Goal: Task Accomplishment & Management: Use online tool/utility

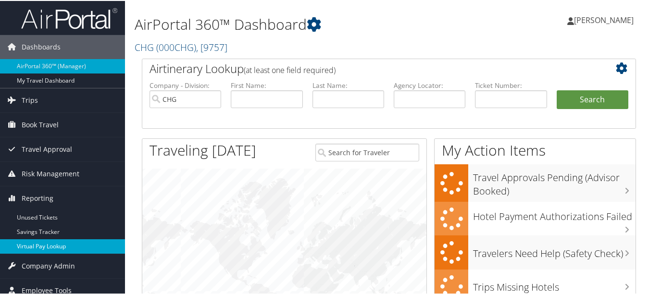
click at [65, 241] on link "Virtual Pay Lookup" at bounding box center [62, 245] width 125 height 14
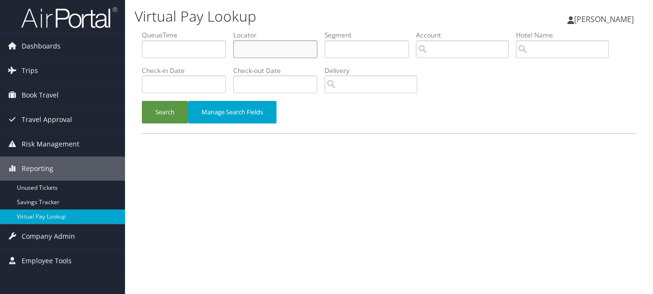
click at [294, 56] on input "text" at bounding box center [275, 49] width 84 height 18
paste input "WGUVUC"
click at [142, 101] on button "Search" at bounding box center [165, 112] width 46 height 23
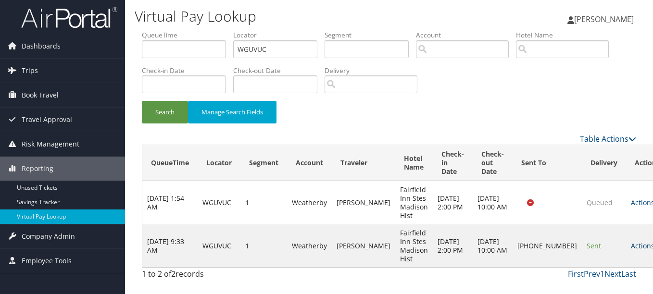
click at [652, 247] on icon at bounding box center [657, 246] width 7 height 7
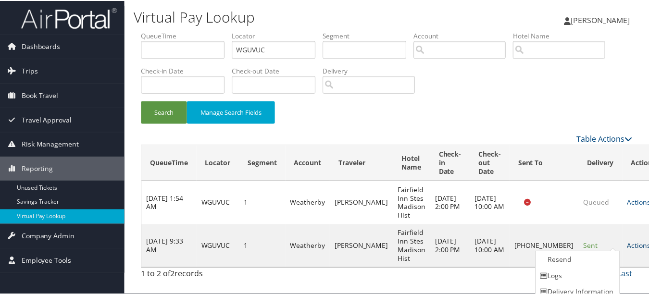
scroll to position [24, 0]
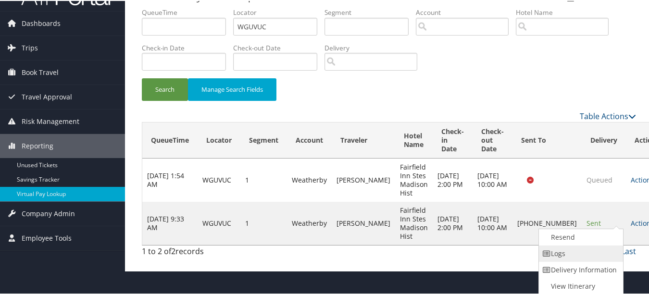
click at [612, 256] on link "Logs" at bounding box center [580, 253] width 82 height 16
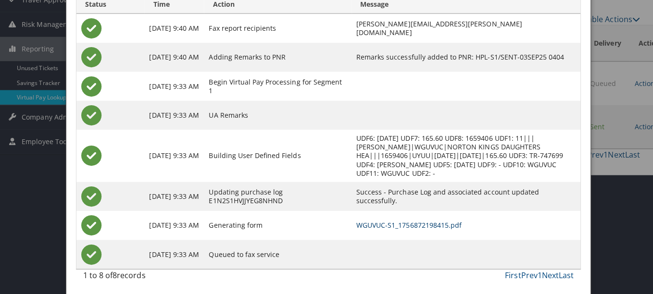
scroll to position [0, 0]
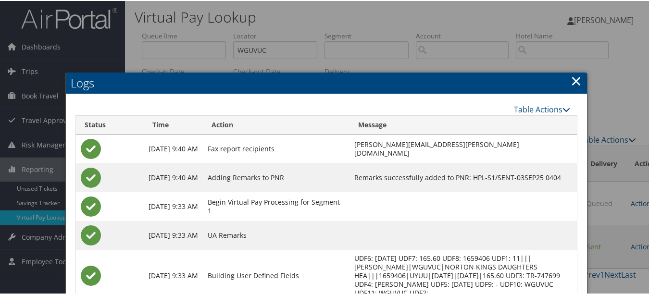
drag, startPoint x: 569, startPoint y: 79, endPoint x: 556, endPoint y: 83, distance: 13.7
click at [571, 79] on link "×" at bounding box center [576, 79] width 11 height 19
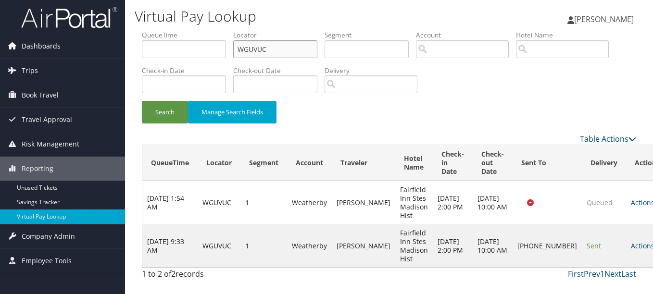
drag, startPoint x: 281, startPoint y: 50, endPoint x: 89, endPoint y: 47, distance: 191.9
click at [89, 47] on div "Dashboards AirPortal 360™ (Manager) My Travel Dashboard Trips Airtinerary® Look…" at bounding box center [326, 147] width 653 height 294
paste input "MOXBTT"
click at [142, 101] on button "Search" at bounding box center [165, 112] width 46 height 23
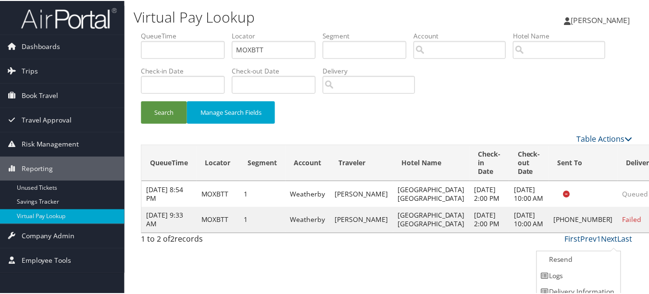
scroll to position [24, 0]
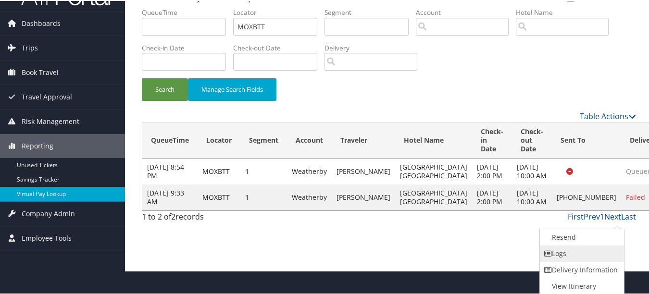
click at [614, 250] on link "Logs" at bounding box center [581, 253] width 82 height 16
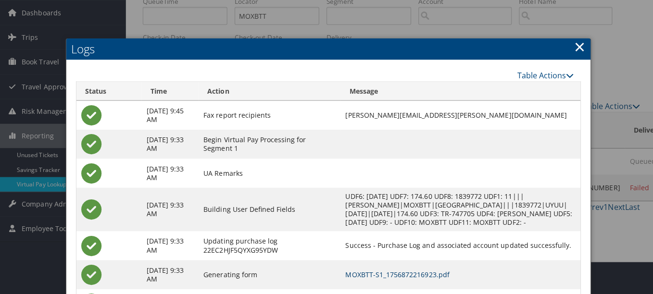
scroll to position [0, 0]
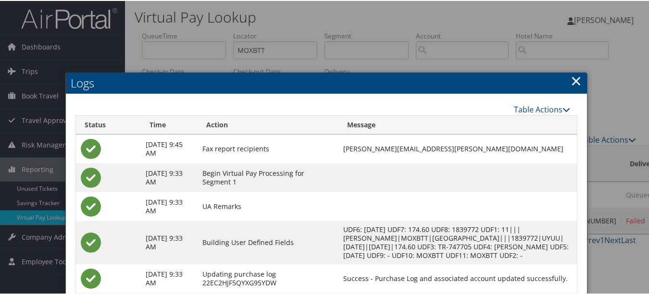
click at [574, 77] on link "×" at bounding box center [576, 79] width 11 height 19
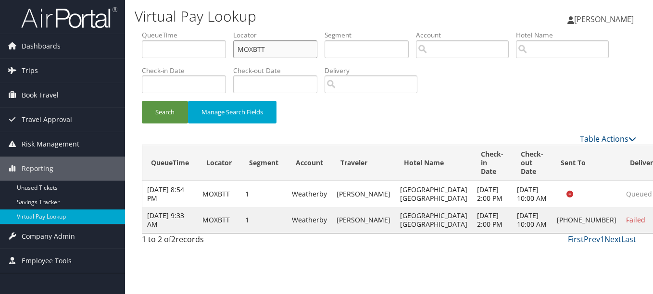
drag, startPoint x: 288, startPoint y: 50, endPoint x: 127, endPoint y: 50, distance: 161.5
click at [130, 50] on div "Virtual Pay Lookup Luke Perry Luke Perry My Settings Travel Agency Contacts Vie…" at bounding box center [389, 147] width 528 height 294
paste input "KBJFIV"
click at [142, 101] on button "Search" at bounding box center [165, 112] width 46 height 23
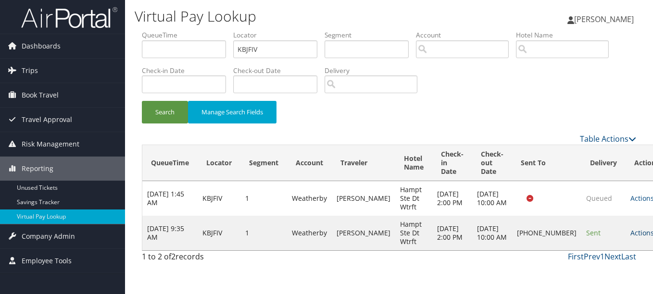
click at [630, 238] on link "Actions" at bounding box center [645, 232] width 30 height 9
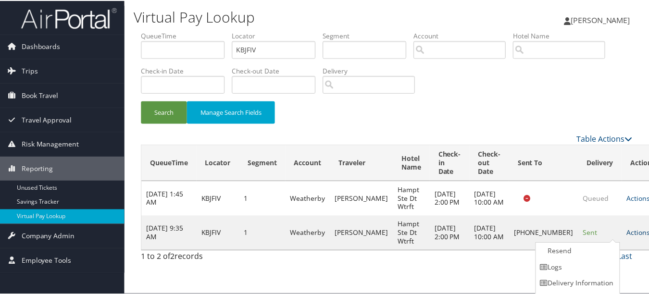
scroll to position [15, 0]
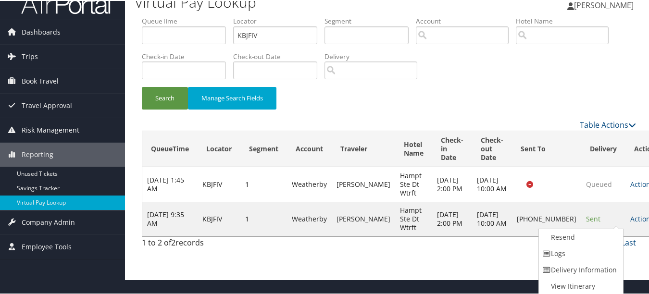
click at [597, 249] on link "Logs" at bounding box center [580, 253] width 82 height 16
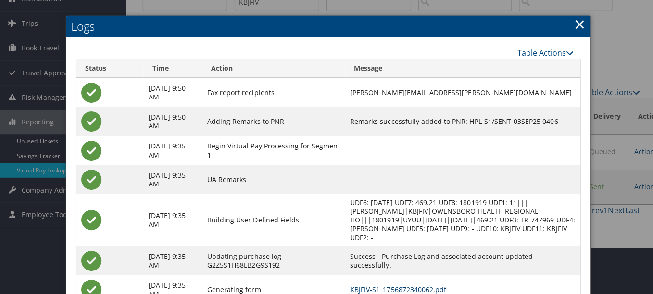
scroll to position [0, 0]
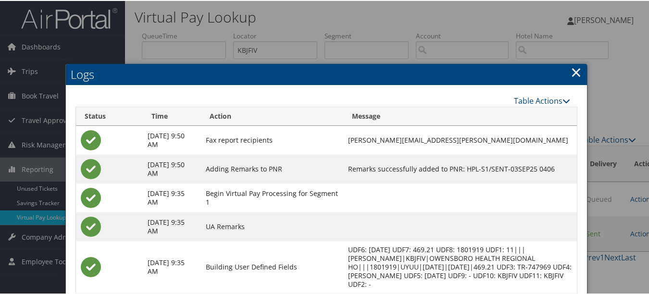
click at [573, 73] on link "×" at bounding box center [576, 71] width 11 height 19
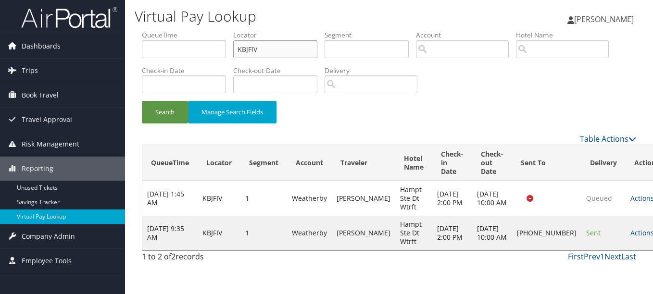
drag, startPoint x: 274, startPoint y: 44, endPoint x: 104, endPoint y: 51, distance: 170.3
click at [232, 30] on ul "QueueTime Locator KBJFIV Segment Account Traveler Hotel Name Check-in Date Chec…" at bounding box center [389, 30] width 494 height 0
paste input "SQBLEO"
click at [142, 101] on button "Search" at bounding box center [165, 112] width 46 height 23
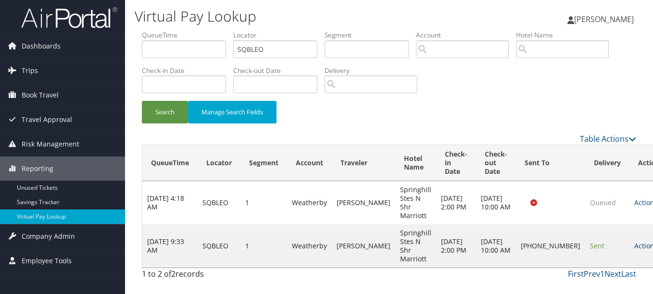
click at [634, 246] on link "Actions" at bounding box center [649, 245] width 30 height 9
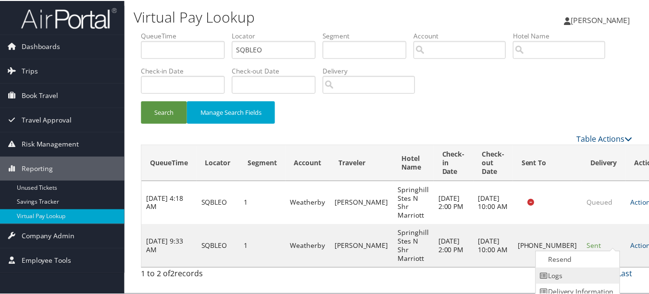
scroll to position [24, 0]
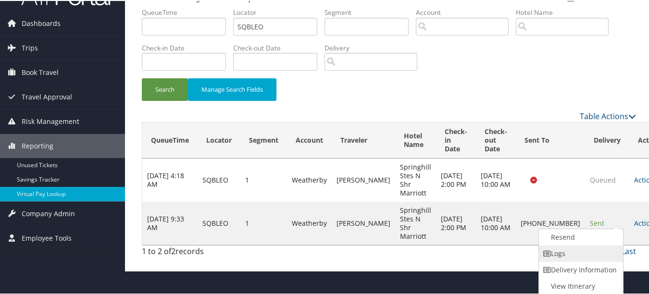
click at [612, 250] on link "Logs" at bounding box center [580, 253] width 82 height 16
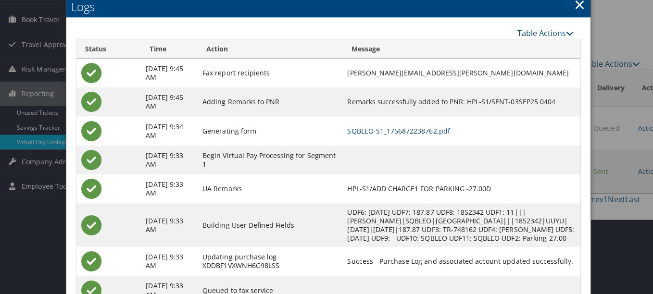
scroll to position [0, 0]
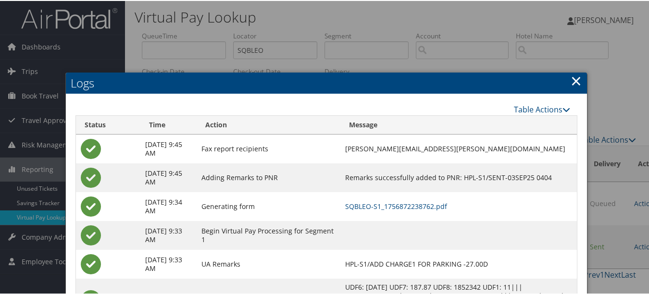
click at [567, 78] on h2 "Logs" at bounding box center [326, 82] width 521 height 21
click at [572, 83] on link "×" at bounding box center [576, 79] width 11 height 19
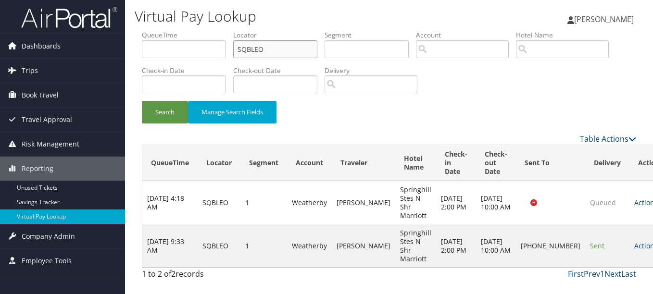
drag, startPoint x: 307, startPoint y: 49, endPoint x: 118, endPoint y: 49, distance: 188.9
click at [119, 49] on div "Dashboards AirPortal 360™ (Manager) My Travel Dashboard Trips Airtinerary® Look…" at bounding box center [326, 147] width 653 height 294
paste input "YKYSFK"
click at [142, 101] on button "Search" at bounding box center [165, 112] width 46 height 23
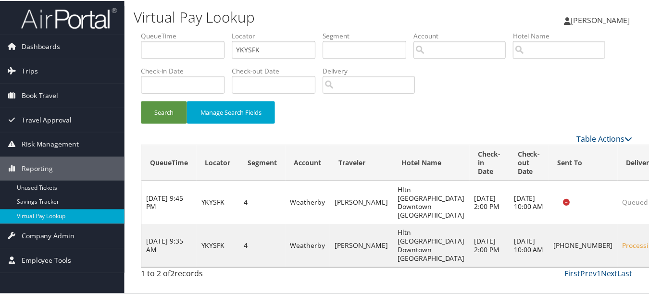
scroll to position [24, 0]
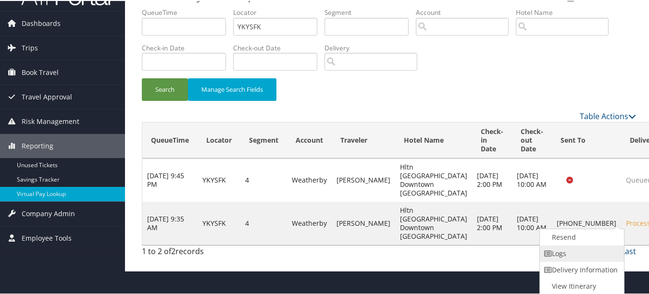
click at [610, 249] on link "Logs" at bounding box center [581, 253] width 82 height 16
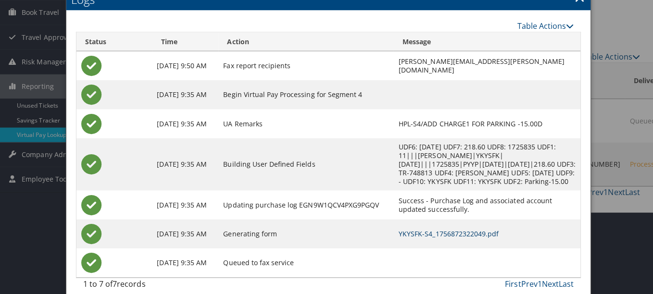
scroll to position [0, 0]
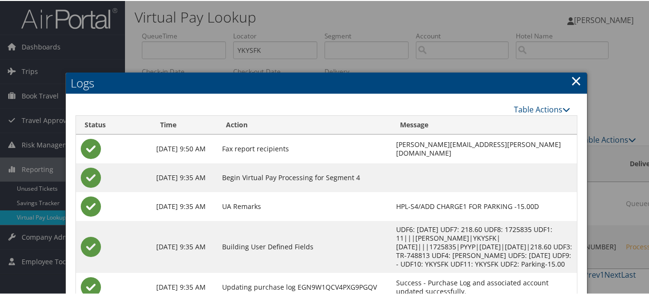
click at [572, 76] on link "×" at bounding box center [576, 79] width 11 height 19
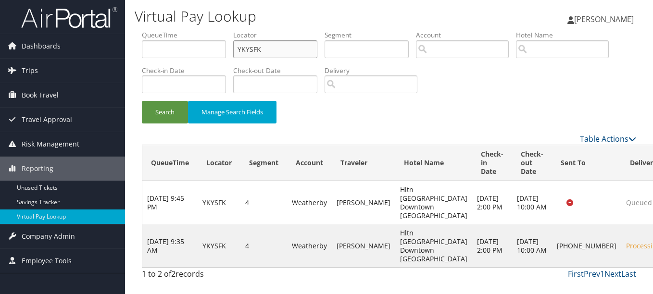
drag, startPoint x: 264, startPoint y: 45, endPoint x: 152, endPoint y: 47, distance: 112.0
click at [156, 30] on ul "QueueTime Locator YKYSFK Segment Account Traveler Hotel Name Check-in Date Chec…" at bounding box center [389, 30] width 494 height 0
paste input "OUWVIJ"
click at [142, 101] on button "Search" at bounding box center [165, 112] width 46 height 23
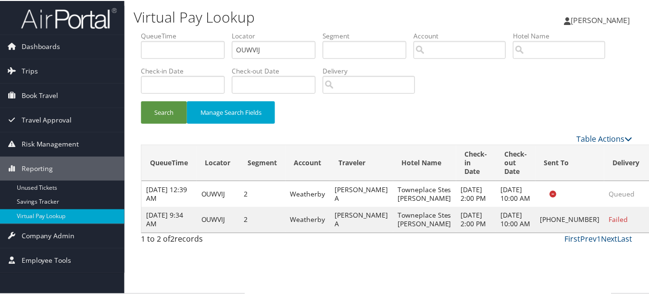
scroll to position [15, 0]
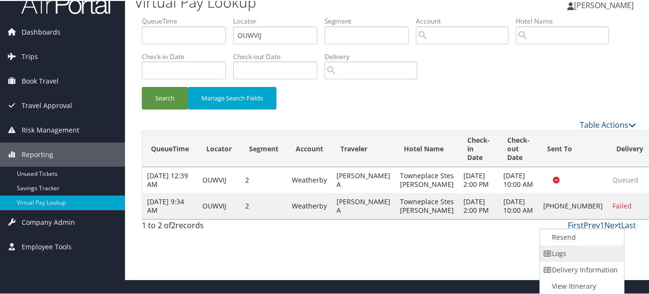
click at [590, 251] on link "Logs" at bounding box center [581, 253] width 82 height 16
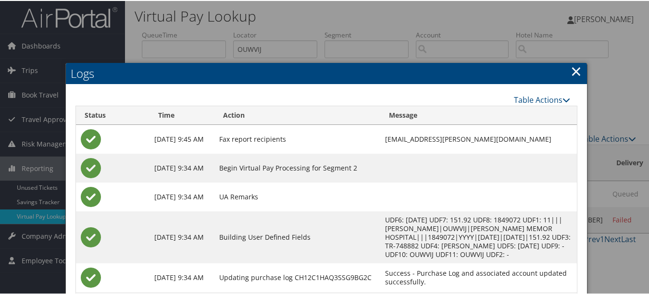
scroll to position [0, 0]
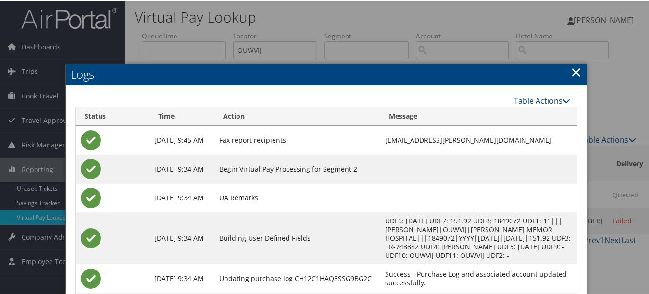
click at [566, 71] on h2 "Logs" at bounding box center [326, 73] width 521 height 21
click at [571, 71] on link "×" at bounding box center [576, 71] width 11 height 19
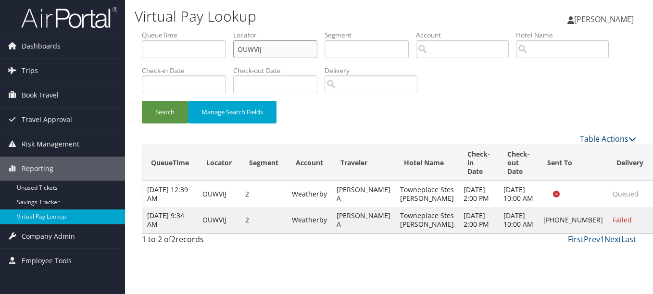
drag, startPoint x: 267, startPoint y: 55, endPoint x: 139, endPoint y: 56, distance: 127.4
click at [142, 56] on form "QueueTime Locator OUWVIJ Segment Account Traveler Hotel Name Check-in Date Chec…" at bounding box center [389, 81] width 494 height 103
paste input "GDDKVW"
click at [142, 101] on button "Search" at bounding box center [165, 112] width 46 height 23
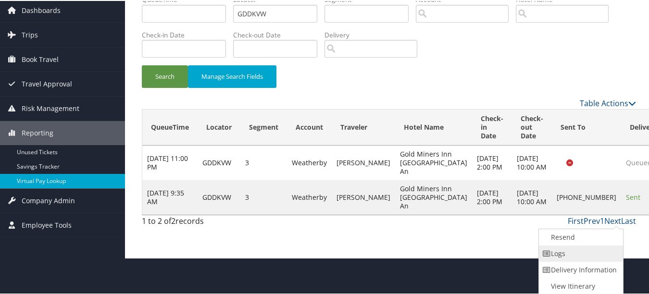
click at [591, 254] on link "Logs" at bounding box center [580, 253] width 82 height 16
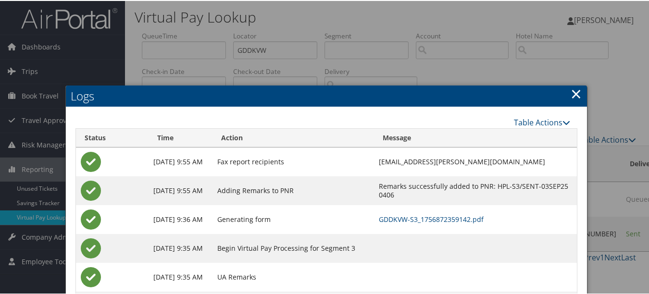
click at [577, 95] on link "×" at bounding box center [576, 92] width 11 height 19
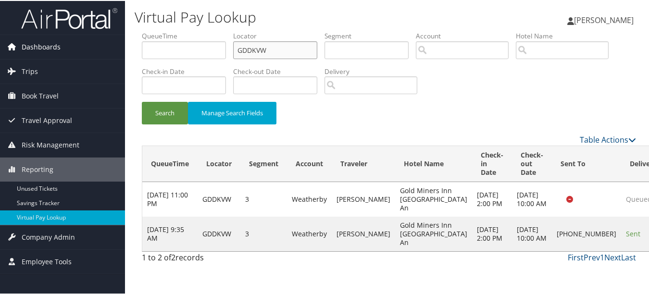
drag, startPoint x: 309, startPoint y: 45, endPoint x: 115, endPoint y: 45, distance: 193.8
click at [115, 45] on div "Dashboards AirPortal 360™ (Manager) My Travel Dashboard Trips Airtinerary® Look…" at bounding box center [326, 147] width 653 height 294
paste input "NUOZZK"
click at [142, 101] on button "Search" at bounding box center [165, 112] width 46 height 23
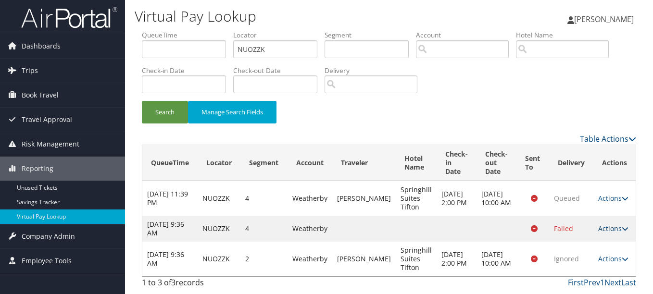
click at [611, 231] on link "Actions" at bounding box center [613, 228] width 30 height 9
click at [599, 250] on link "Resend" at bounding box center [594, 243] width 61 height 16
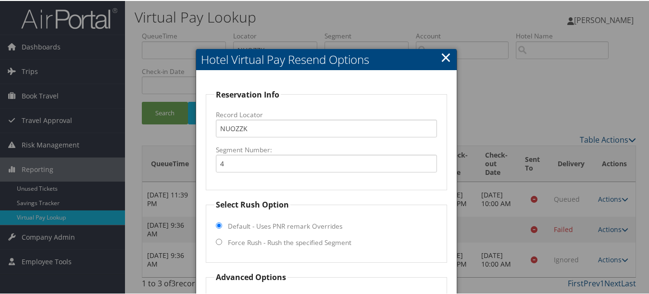
click at [453, 58] on h2 "Hotel Virtual Pay Resend Options" at bounding box center [326, 58] width 260 height 21
click at [449, 56] on h2 "Hotel Virtual Pay Resend Options" at bounding box center [326, 58] width 260 height 21
click at [444, 56] on link "×" at bounding box center [445, 56] width 11 height 19
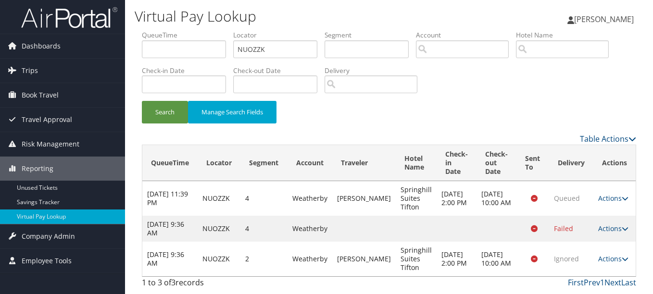
click at [618, 221] on td "Actions Resend Logs View Itinerary" at bounding box center [614, 229] width 42 height 26
click at [615, 230] on link "Actions" at bounding box center [613, 228] width 30 height 9
click at [594, 257] on link "Logs" at bounding box center [594, 259] width 61 height 16
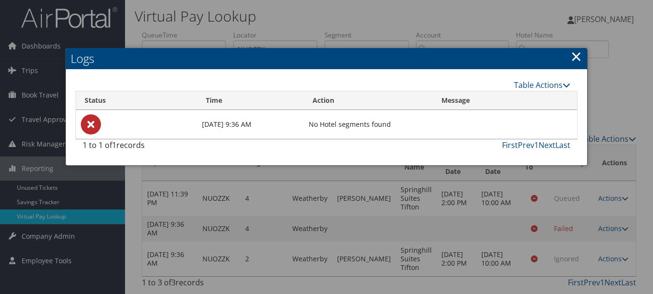
click at [576, 61] on link "×" at bounding box center [576, 56] width 11 height 19
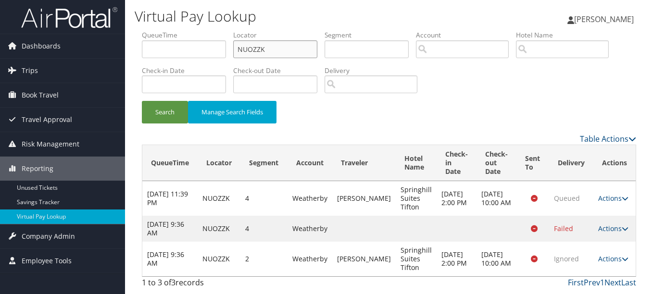
drag, startPoint x: 287, startPoint y: 48, endPoint x: 199, endPoint y: 48, distance: 87.5
click at [222, 30] on ul "QueueTime Locator NUOZZK Segment Account Traveler Hotel Name Check-in Date Chec…" at bounding box center [389, 30] width 494 height 0
paste input "YKYSF"
click at [142, 101] on button "Search" at bounding box center [165, 112] width 46 height 23
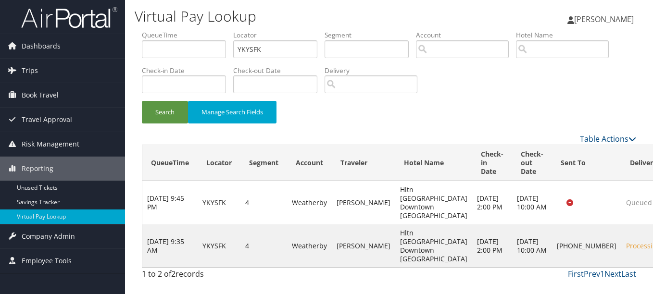
click at [422, 148] on th "Hotel Name" at bounding box center [433, 163] width 77 height 36
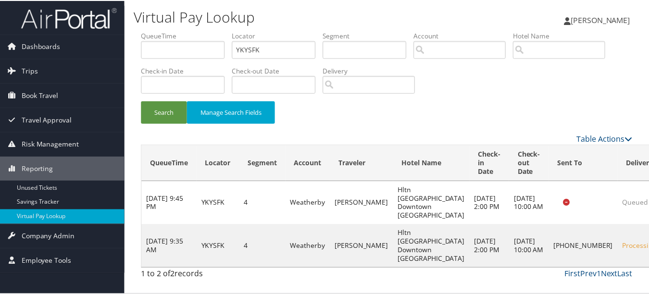
scroll to position [24, 0]
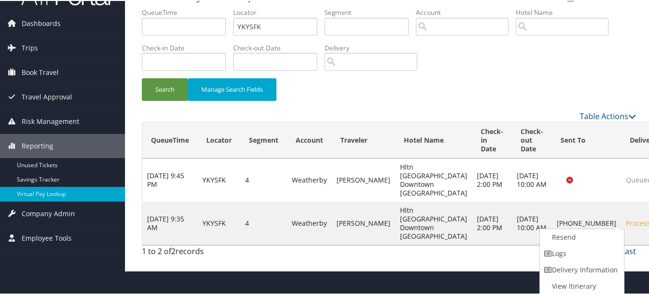
drag, startPoint x: 595, startPoint y: 254, endPoint x: 585, endPoint y: 254, distance: 10.6
click at [595, 254] on link "Logs" at bounding box center [581, 253] width 82 height 16
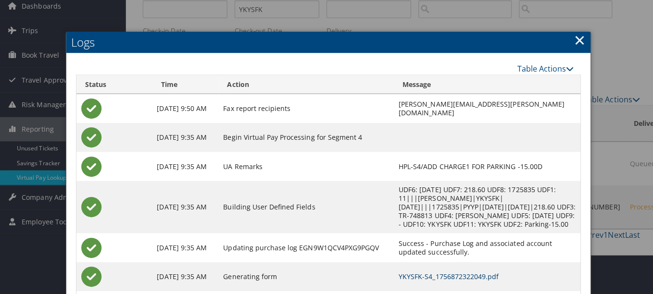
scroll to position [0, 0]
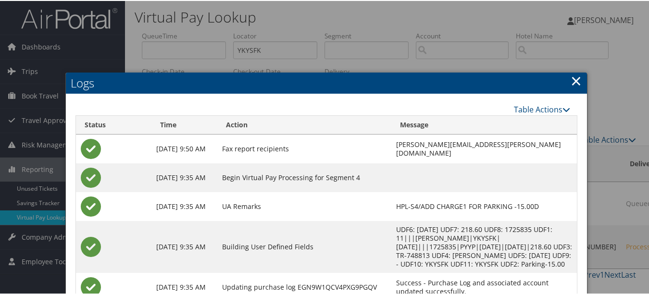
click at [575, 73] on link "×" at bounding box center [576, 79] width 11 height 19
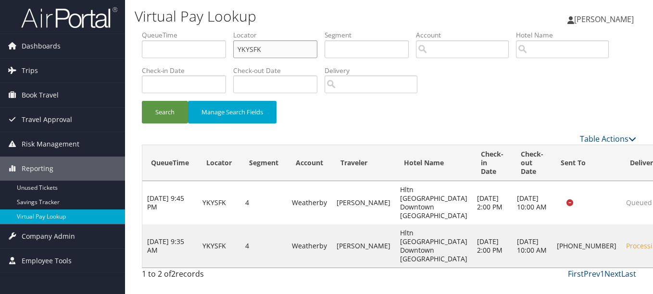
drag, startPoint x: 283, startPoint y: 45, endPoint x: 174, endPoint y: 45, distance: 109.1
click at [175, 30] on ul "QueueTime Locator YKYSFK Segment Account Traveler Hotel Name Check-in Date Chec…" at bounding box center [389, 30] width 494 height 0
paste input "OUWVIJ"
click at [142, 101] on button "Search" at bounding box center [165, 112] width 46 height 23
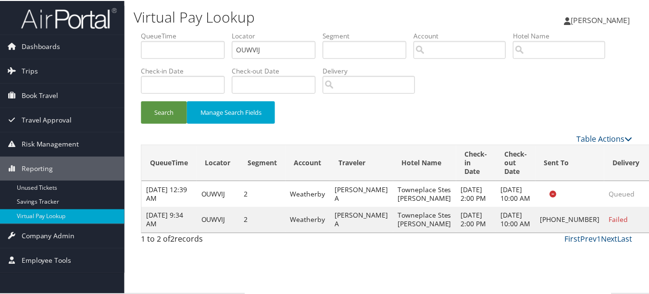
scroll to position [15, 0]
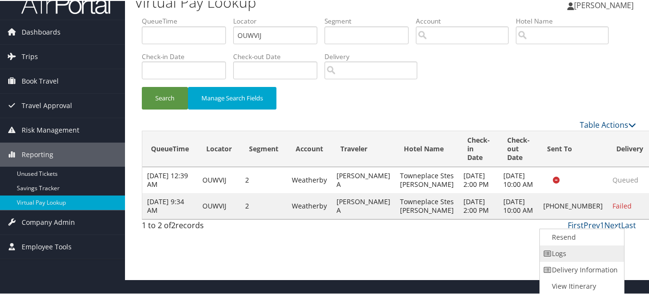
drag, startPoint x: 597, startPoint y: 255, endPoint x: 509, endPoint y: 245, distance: 88.1
click at [596, 255] on link "Logs" at bounding box center [581, 253] width 82 height 16
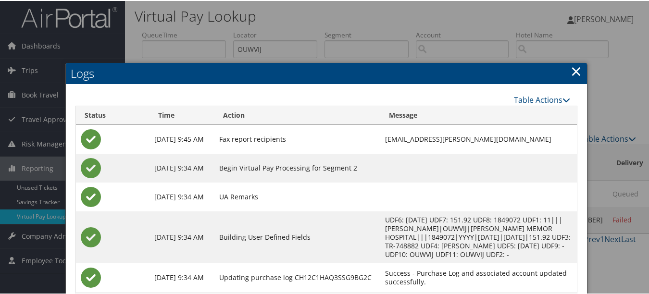
scroll to position [0, 0]
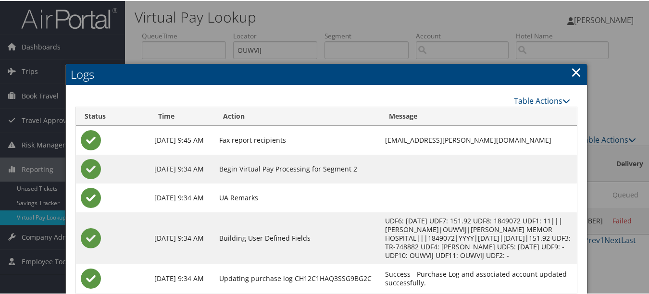
click at [573, 67] on link "×" at bounding box center [576, 71] width 11 height 19
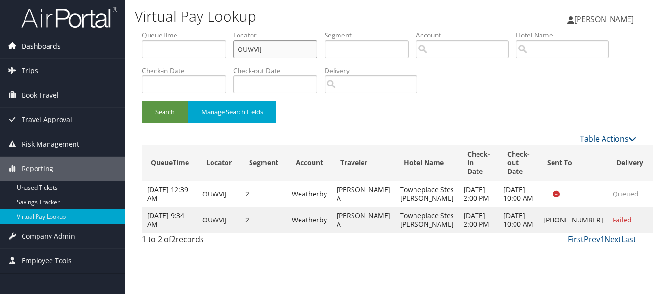
drag, startPoint x: 272, startPoint y: 49, endPoint x: 0, endPoint y: 50, distance: 272.1
click at [0, 49] on html "Menu Dashboards ► AirPortal 360™ (Manager) My Travel Dashboard Trips ► Airtiner…" at bounding box center [326, 147] width 653 height 294
paste input "GDDKVW"
click at [142, 101] on button "Search" at bounding box center [165, 112] width 46 height 23
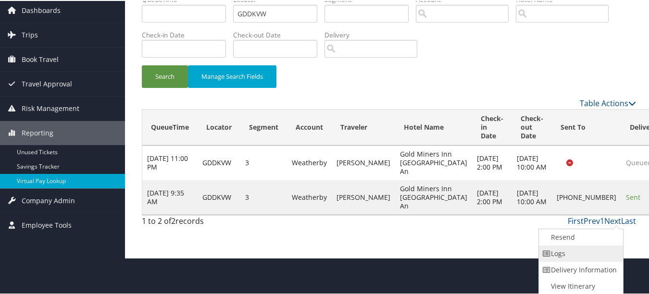
click at [590, 257] on link "Logs" at bounding box center [580, 253] width 82 height 16
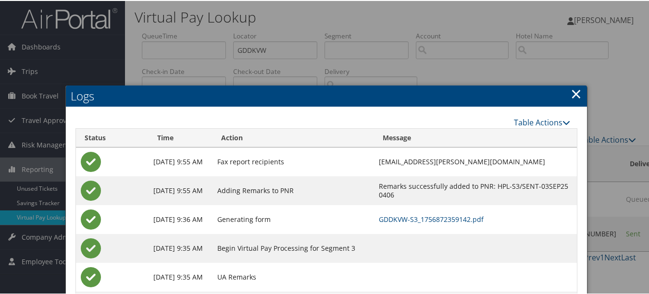
click at [571, 97] on link "×" at bounding box center [576, 92] width 11 height 19
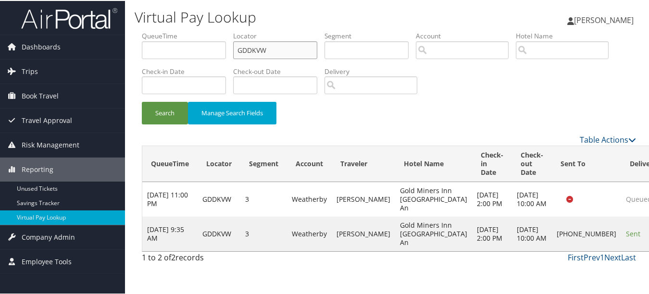
drag, startPoint x: 221, startPoint y: 41, endPoint x: 158, endPoint y: 42, distance: 63.0
click at [158, 30] on ul "QueueTime Locator GDDKVW Segment Account Traveler Hotel Name Check-in Date Chec…" at bounding box center [389, 30] width 494 height 0
paste input "NUOZZK"
type input "NUOZZK"
click at [142, 101] on button "Search" at bounding box center [165, 112] width 46 height 23
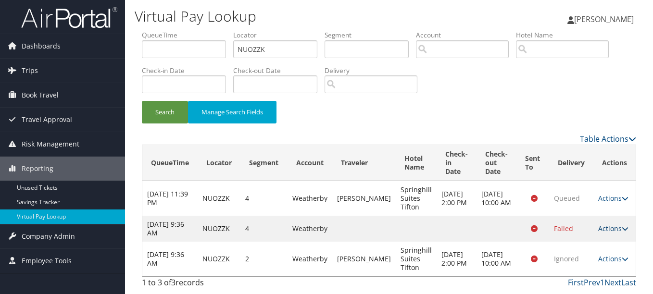
click at [623, 232] on icon at bounding box center [625, 228] width 7 height 7
click at [598, 256] on link "Logs" at bounding box center [594, 259] width 61 height 16
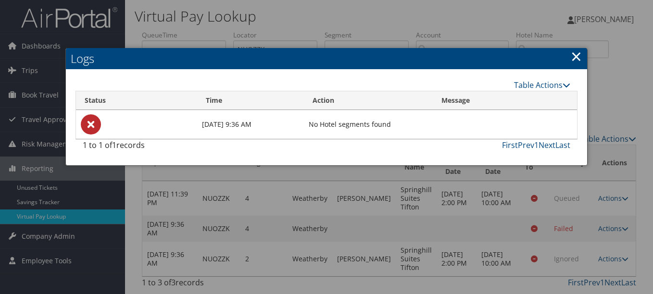
click at [573, 55] on link "×" at bounding box center [576, 56] width 11 height 19
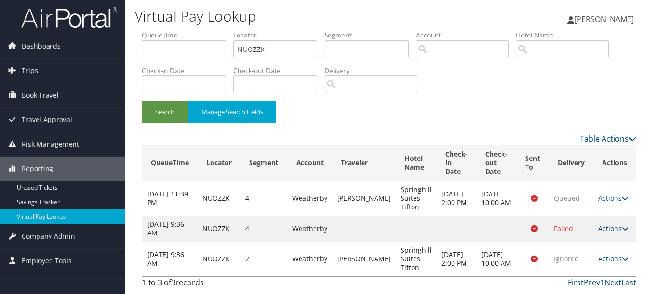
click at [623, 226] on icon at bounding box center [625, 228] width 7 height 7
click at [615, 241] on link "Resend" at bounding box center [594, 243] width 61 height 16
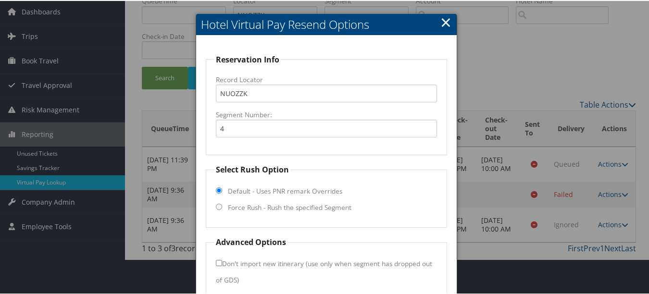
scroll to position [79, 0]
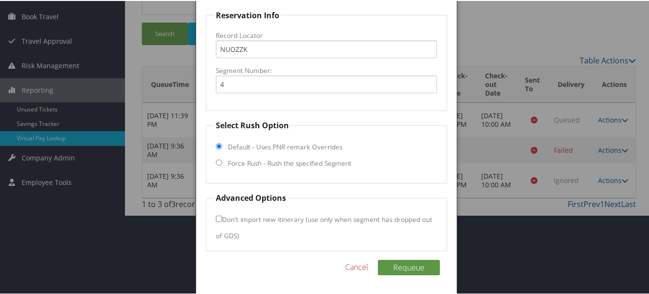
click at [279, 165] on label "Force Rush - Rush the specified Segment" at bounding box center [290, 163] width 124 height 10
click at [222, 165] on input "Force Rush - Rush the specified Segment" at bounding box center [219, 162] width 6 height 6
radio input "true"
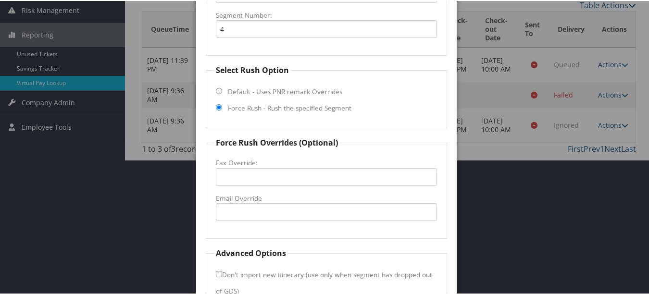
scroll to position [190, 0]
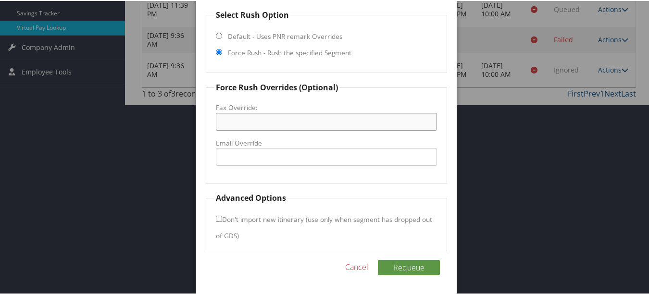
click at [284, 114] on input "Fax Override:" at bounding box center [326, 121] width 221 height 18
type input "e"
drag, startPoint x: 277, startPoint y: 138, endPoint x: 277, endPoint y: 146, distance: 7.7
click at [277, 143] on label "Email Override" at bounding box center [326, 143] width 221 height 10
click at [277, 147] on input "Email Override" at bounding box center [326, 156] width 221 height 18
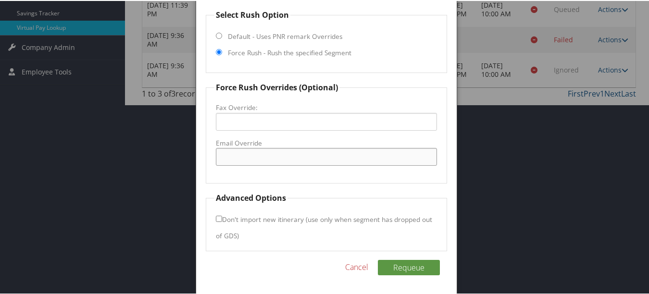
click at [277, 155] on input "Email Override" at bounding box center [326, 156] width 221 height 18
type input "ecare@chghealthcare.com"
click at [400, 258] on div "Reservation Info Record Locator NUOZZK Segment Number: 4 Select Rush Option Def…" at bounding box center [326, 87] width 260 height 414
click at [400, 265] on button "Requeue" at bounding box center [409, 266] width 62 height 15
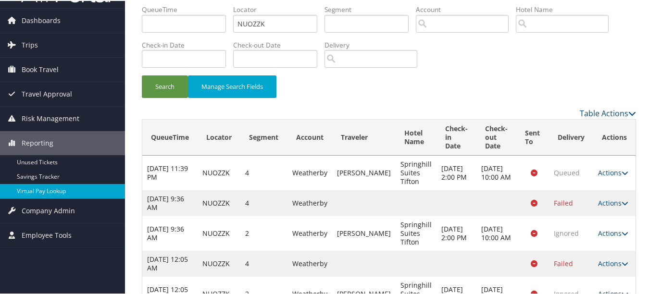
scroll to position [0, 0]
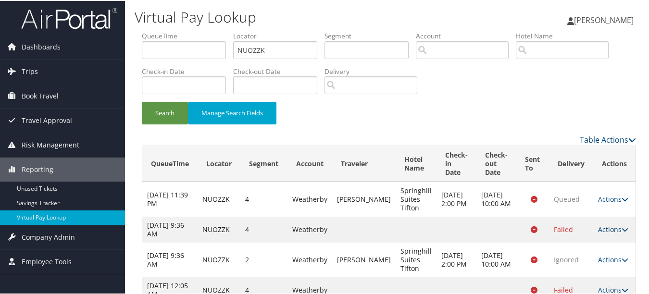
click at [614, 232] on link "Actions" at bounding box center [613, 228] width 30 height 9
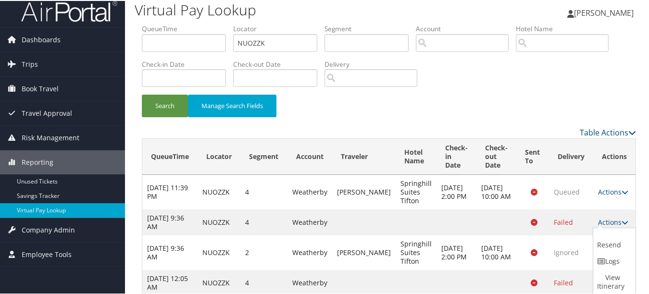
click at [529, 236] on td at bounding box center [532, 252] width 32 height 35
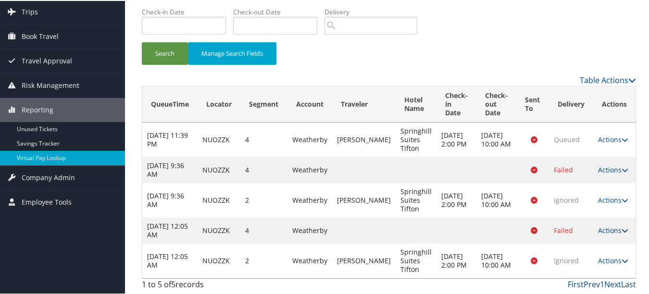
click at [607, 231] on link "Actions" at bounding box center [613, 229] width 30 height 9
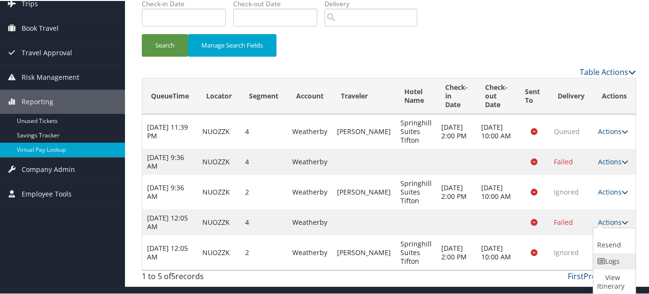
click at [608, 256] on link "Logs" at bounding box center [613, 260] width 40 height 16
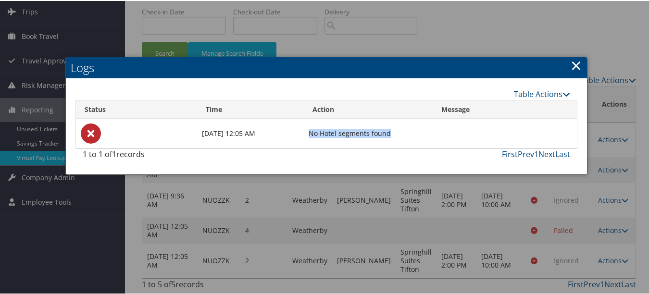
drag, startPoint x: 307, startPoint y: 133, endPoint x: 395, endPoint y: 134, distance: 87.5
click at [395, 134] on td "No Hotel segments found" at bounding box center [368, 132] width 129 height 29
copy td "No Hotel segments found"
click at [573, 63] on link "×" at bounding box center [576, 64] width 11 height 19
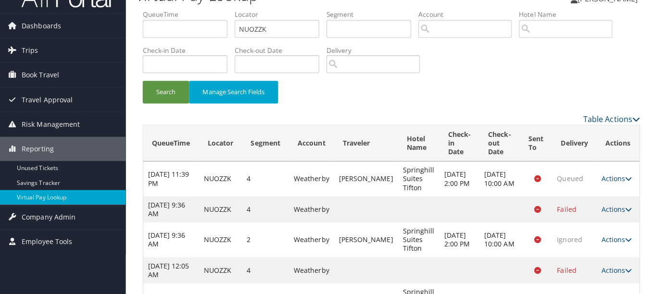
scroll to position [0, 0]
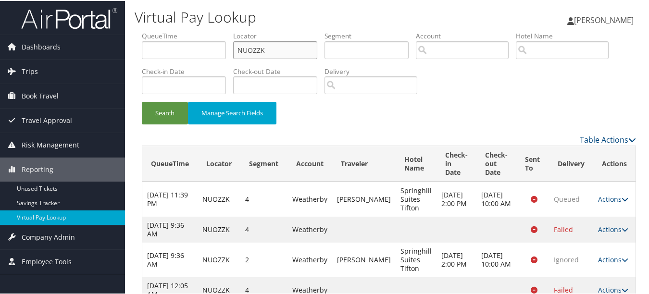
drag, startPoint x: 282, startPoint y: 55, endPoint x: 164, endPoint y: 45, distance: 117.7
click at [165, 30] on ul "QueueTime Locator NUOZZK Segment Account Traveler Hotel Name Check-in Date Chec…" at bounding box center [389, 30] width 494 height 0
paste input "HGTDOP"
click at [142, 101] on button "Search" at bounding box center [165, 112] width 46 height 23
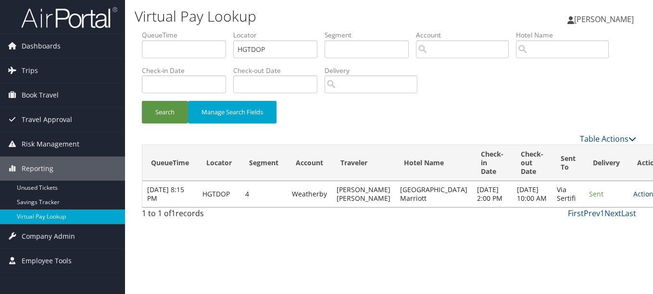
click at [633, 199] on link "Actions" at bounding box center [648, 193] width 30 height 9
click at [600, 236] on link "Logs" at bounding box center [594, 233] width 61 height 16
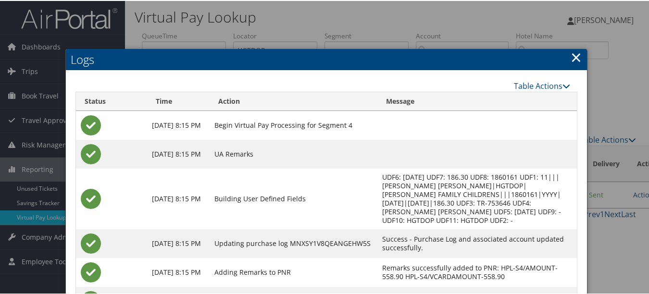
click at [571, 54] on link "×" at bounding box center [576, 56] width 11 height 19
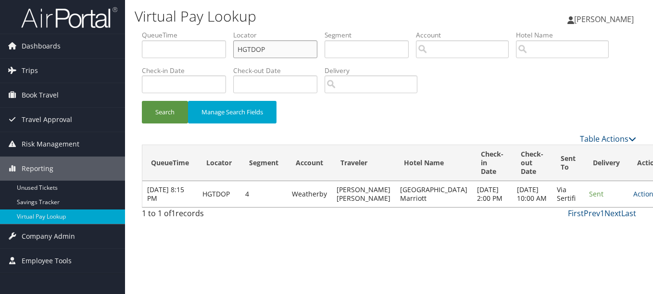
drag, startPoint x: 312, startPoint y: 53, endPoint x: 191, endPoint y: 52, distance: 120.7
click at [202, 30] on ul "QueueTime Locator HGTDOP Segment Account Traveler Hotel Name Check-in Date Chec…" at bounding box center [389, 30] width 494 height 0
paste input "UEIEMW"
click at [142, 101] on button "Search" at bounding box center [165, 112] width 46 height 23
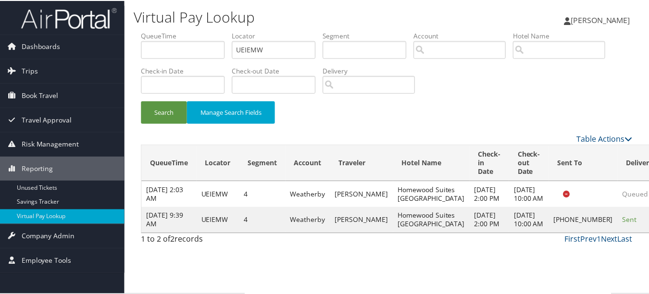
scroll to position [15, 0]
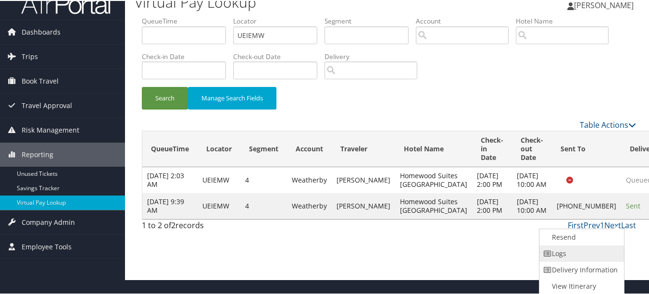
click at [571, 251] on link "Logs" at bounding box center [580, 253] width 82 height 16
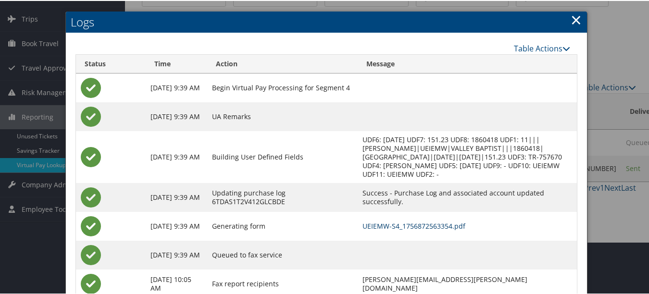
scroll to position [0, 0]
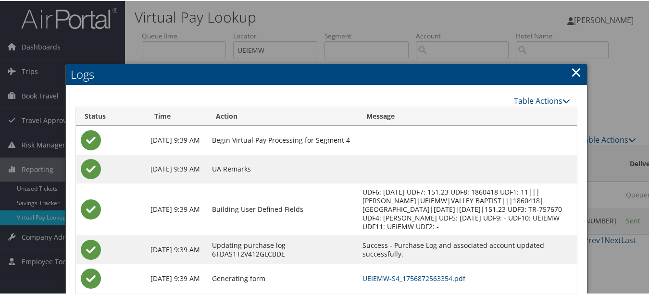
click at [571, 71] on link "×" at bounding box center [576, 71] width 11 height 19
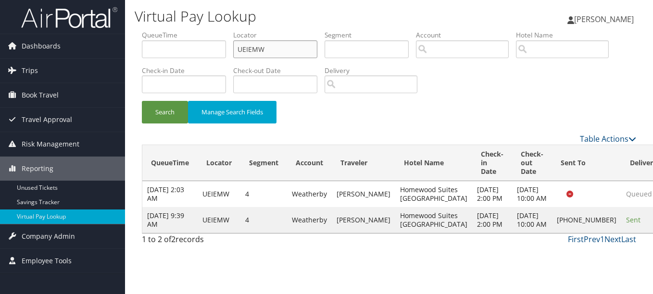
drag, startPoint x: 275, startPoint y: 51, endPoint x: 137, endPoint y: 51, distance: 138.0
click at [142, 51] on form "QueueTime Locator UEIEMW Segment Account Traveler Hotel Name Check-in Date Chec…" at bounding box center [389, 81] width 494 height 103
paste input "KRLWBT"
click at [142, 101] on button "Search" at bounding box center [165, 112] width 46 height 23
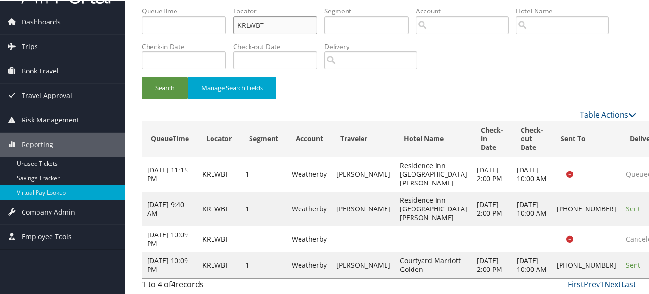
scroll to position [60, 0]
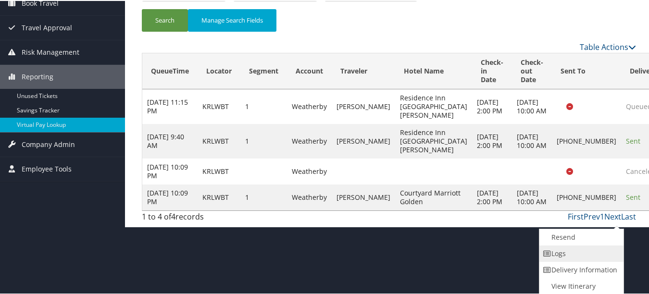
click at [600, 256] on link "Logs" at bounding box center [580, 253] width 82 height 16
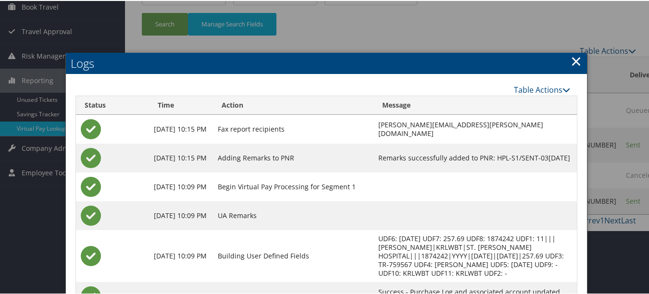
scroll to position [26, 0]
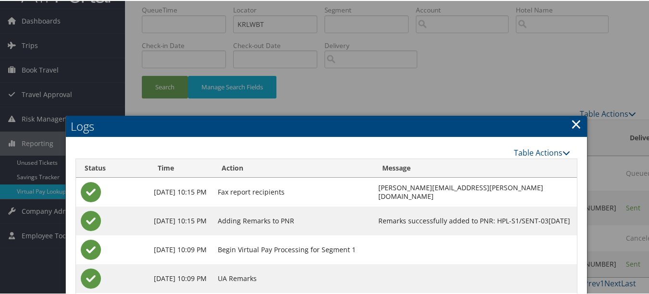
click at [578, 130] on link "×" at bounding box center [576, 122] width 11 height 19
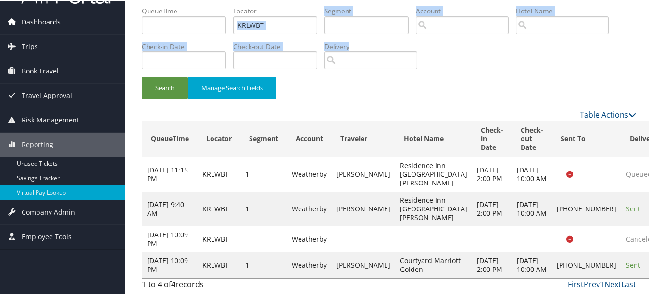
drag, startPoint x: 295, startPoint y: 33, endPoint x: 111, endPoint y: 19, distance: 185.2
click at [111, 19] on div "Dashboards AirPortal 360™ (Manager) My Travel Dashboard Trips Airtinerary® Look…" at bounding box center [326, 134] width 653 height 319
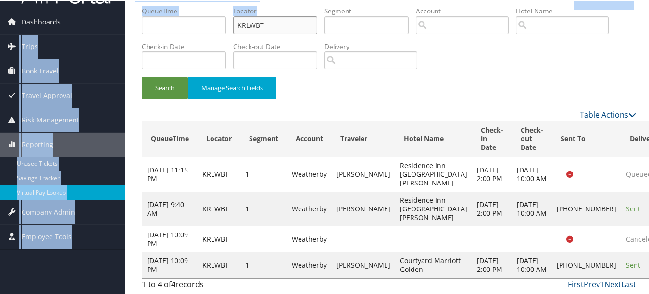
click at [306, 30] on input "KRLWBT" at bounding box center [275, 24] width 84 height 18
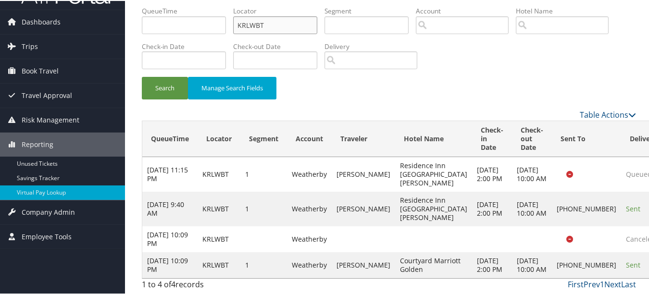
drag, startPoint x: 298, startPoint y: 23, endPoint x: 178, endPoint y: 25, distance: 119.2
click at [178, 5] on ul "QueueTime Locator KRLWBT Segment Account Traveler Hotel Name Check-in Date Chec…" at bounding box center [389, 5] width 494 height 0
paste input "LUSJIE"
click at [142, 76] on button "Search" at bounding box center [165, 87] width 46 height 23
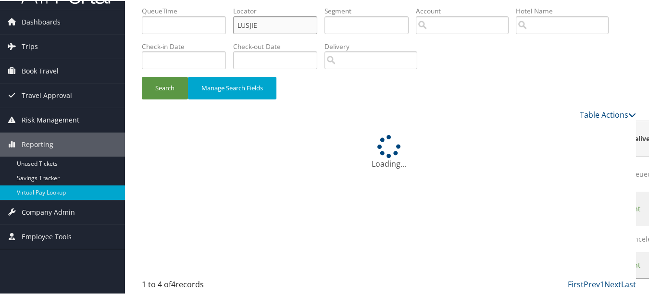
scroll to position [0, 0]
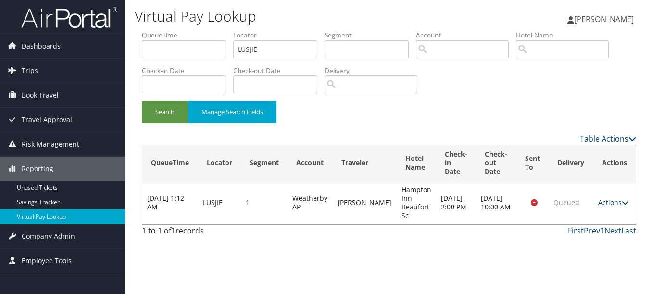
click at [602, 204] on link "Actions" at bounding box center [613, 202] width 30 height 9
click at [601, 225] on link "Logs" at bounding box center [594, 233] width 61 height 16
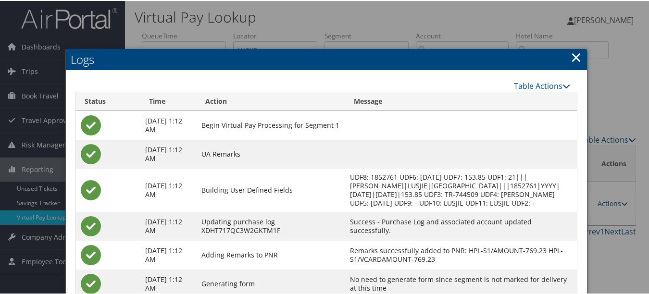
click at [572, 60] on link "×" at bounding box center [576, 56] width 11 height 19
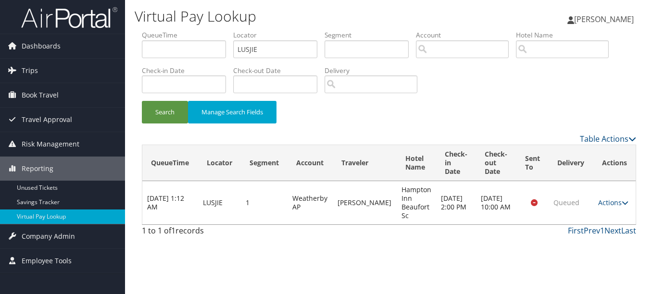
click at [405, 122] on div "Search Manage Search Fields" at bounding box center [389, 117] width 509 height 32
drag, startPoint x: 287, startPoint y: 50, endPoint x: 205, endPoint y: 50, distance: 81.7
click at [205, 30] on ul "QueueTime Locator LUSJIE Segment Account Traveler Hotel Name Check-in Date Chec…" at bounding box center [389, 30] width 494 height 0
paste input "AUFQPI"
click at [142, 101] on button "Search" at bounding box center [165, 112] width 46 height 23
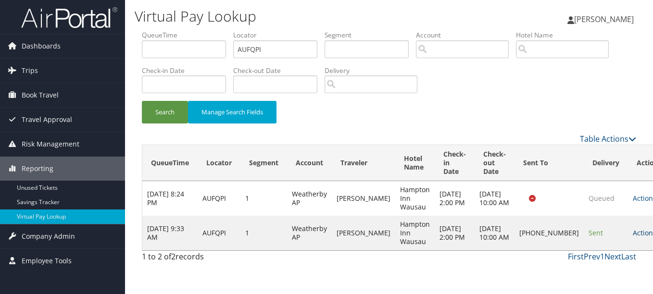
click at [633, 234] on link "Actions" at bounding box center [648, 232] width 30 height 9
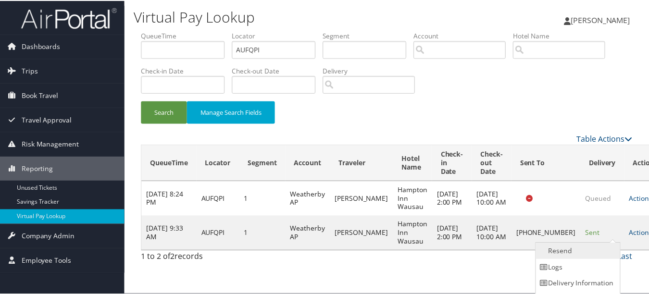
scroll to position [15, 0]
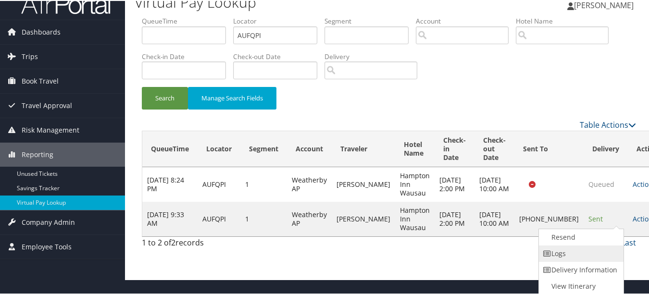
click at [594, 245] on link "Logs" at bounding box center [580, 253] width 82 height 16
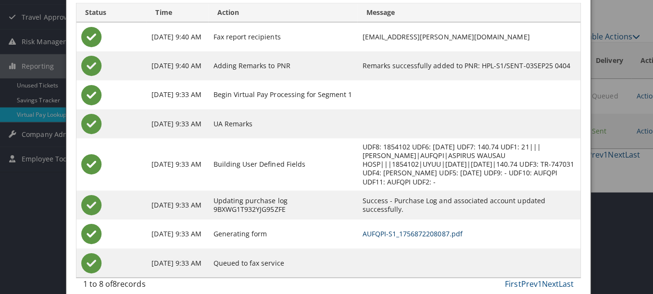
scroll to position [0, 0]
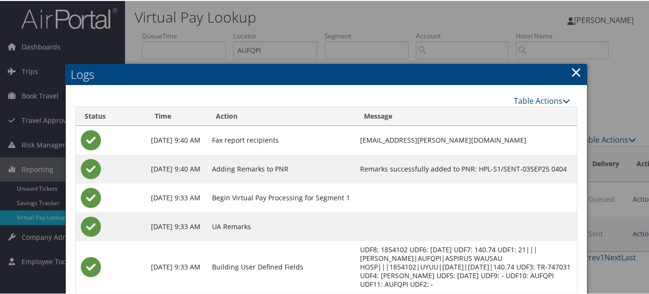
click at [573, 71] on link "×" at bounding box center [576, 71] width 11 height 19
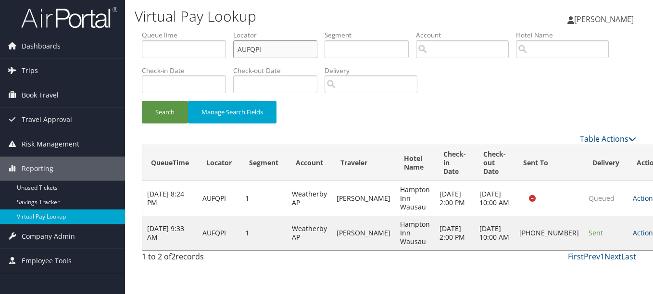
drag, startPoint x: 255, startPoint y: 49, endPoint x: 228, endPoint y: 44, distance: 27.8
click at [228, 30] on ul "QueueTime Locator AUFQPI Segment Account Traveler Hotel Name Check-in Date Chec…" at bounding box center [389, 30] width 494 height 0
paste input "AUFQPI"
drag, startPoint x: 318, startPoint y: 48, endPoint x: 211, endPoint y: 42, distance: 107.4
click at [211, 30] on ul "QueueTime Locator AUFQPIPI Segment Account Traveler Hotel Name Check-in Date Ch…" at bounding box center [389, 30] width 494 height 0
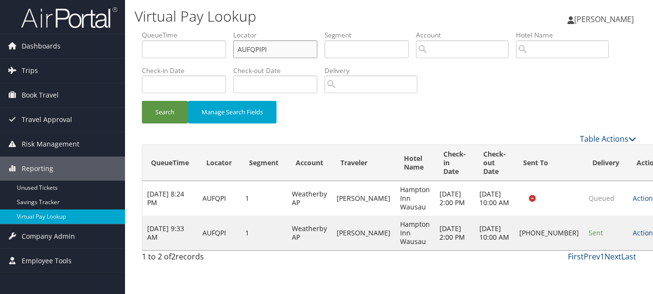
paste input "text"
click at [294, 53] on input "AUFQPI" at bounding box center [275, 49] width 84 height 18
click at [253, 52] on input "AUFQPI" at bounding box center [275, 49] width 84 height 18
click at [142, 101] on button "Search" at bounding box center [165, 112] width 46 height 23
click at [633, 238] on link "Actions" at bounding box center [648, 232] width 30 height 9
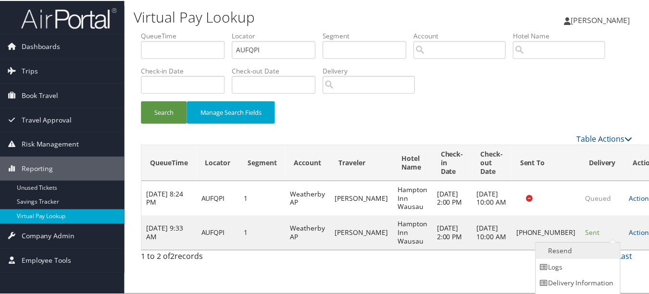
scroll to position [15, 0]
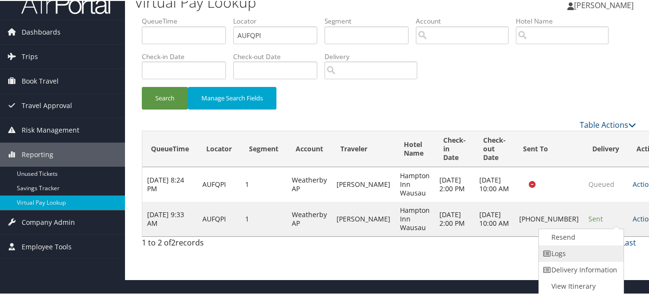
click at [578, 252] on link "Logs" at bounding box center [580, 253] width 82 height 16
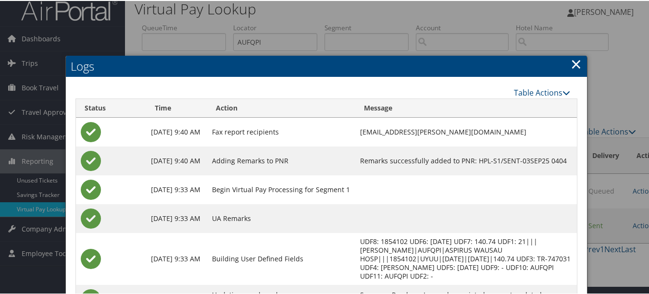
scroll to position [0, 0]
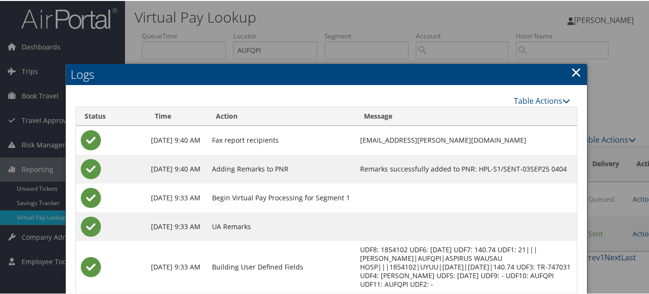
click at [571, 76] on link "×" at bounding box center [576, 71] width 11 height 19
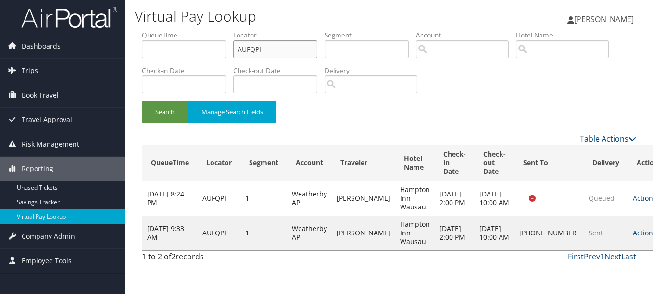
drag, startPoint x: 258, startPoint y: 50, endPoint x: 125, endPoint y: 50, distance: 133.2
click at [125, 50] on div "Virtual Pay Lookup Luke Perry Luke Perry My Settings Travel Agency Contacts Vie…" at bounding box center [389, 147] width 528 height 294
paste input "NGJCLD"
click at [142, 101] on button "Search" at bounding box center [165, 112] width 46 height 23
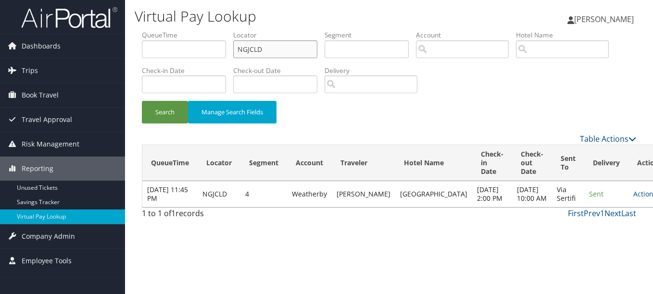
drag, startPoint x: 273, startPoint y: 49, endPoint x: 129, endPoint y: 48, distance: 143.3
click at [132, 48] on div "Virtual Pay Lookup Luke Perry Luke Perry My Settings Travel Agency Contacts Vie…" at bounding box center [389, 147] width 528 height 294
click at [142, 101] on button "Search" at bounding box center [165, 112] width 46 height 23
click at [633, 199] on link "Actions" at bounding box center [648, 193] width 30 height 9
click at [589, 232] on link "Logs" at bounding box center [594, 229] width 61 height 16
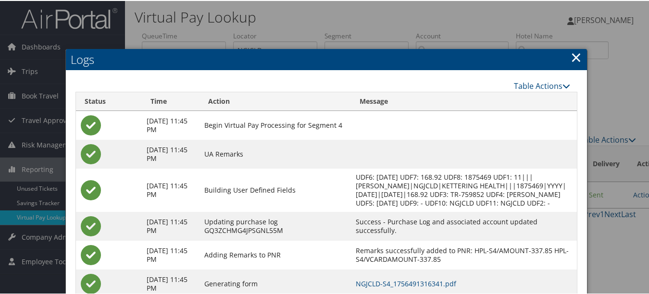
click at [571, 60] on link "×" at bounding box center [576, 56] width 11 height 19
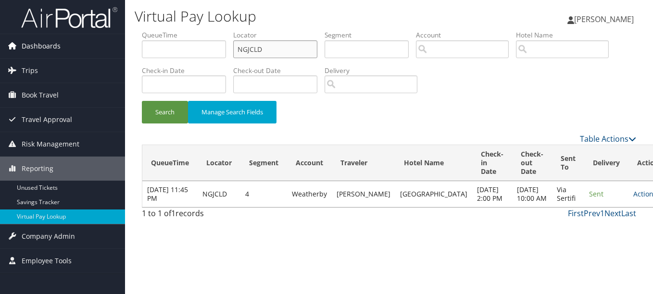
drag, startPoint x: 300, startPoint y: 42, endPoint x: 109, endPoint y: 42, distance: 191.3
click at [110, 42] on div "Dashboards AirPortal 360™ (Manager) My Travel Dashboard Trips Airtinerary® Look…" at bounding box center [326, 147] width 653 height 294
paste input "AGCDKA"
type input "AGCDKA"
click at [142, 101] on button "Search" at bounding box center [165, 112] width 46 height 23
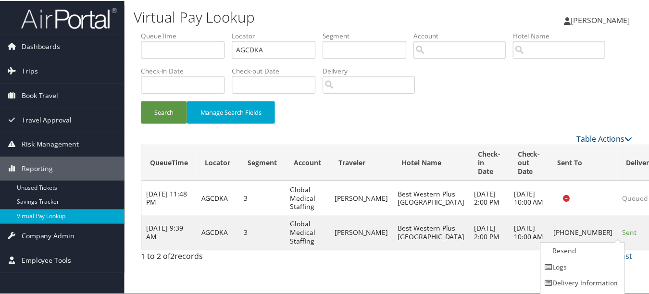
scroll to position [15, 0]
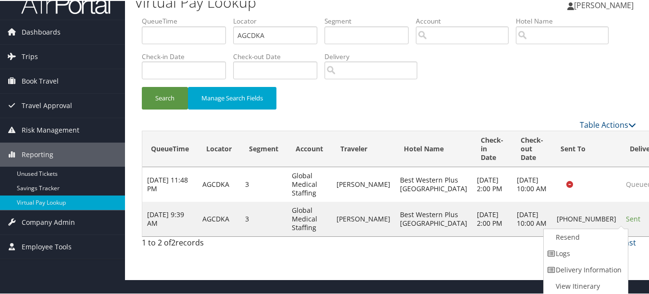
click at [600, 249] on link "Logs" at bounding box center [585, 253] width 82 height 16
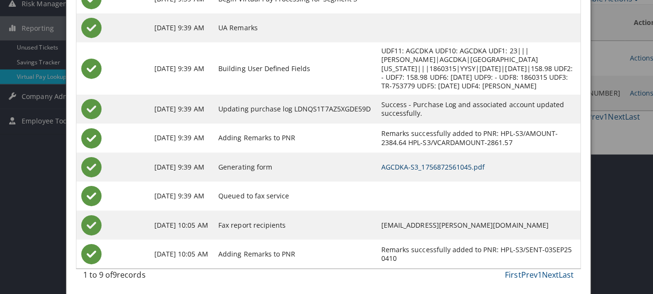
scroll to position [0, 0]
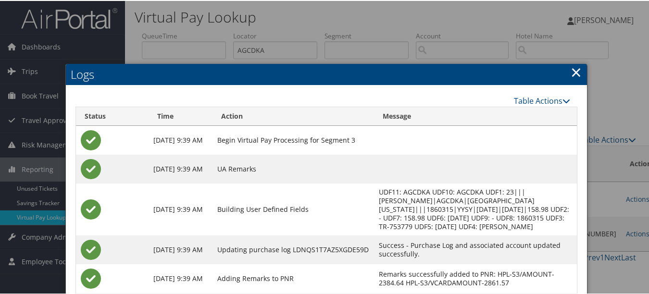
click at [565, 65] on h2 "Logs" at bounding box center [326, 73] width 521 height 21
click at [573, 69] on link "×" at bounding box center [576, 71] width 11 height 19
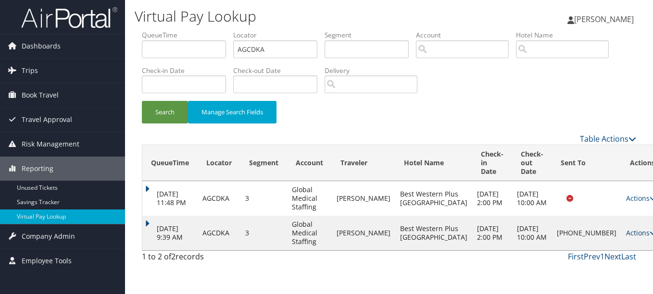
click at [650, 235] on icon at bounding box center [653, 233] width 7 height 7
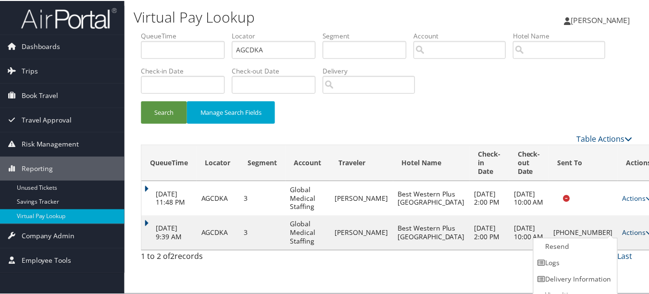
scroll to position [11, 0]
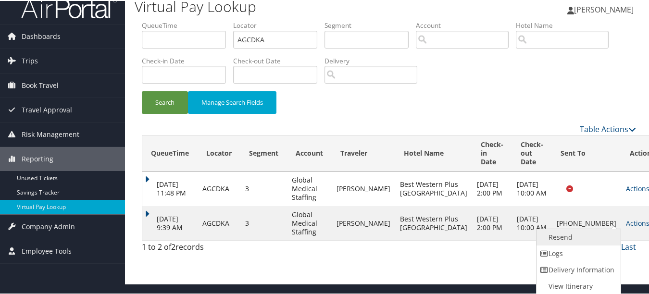
click at [601, 238] on link "Resend" at bounding box center [578, 236] width 82 height 16
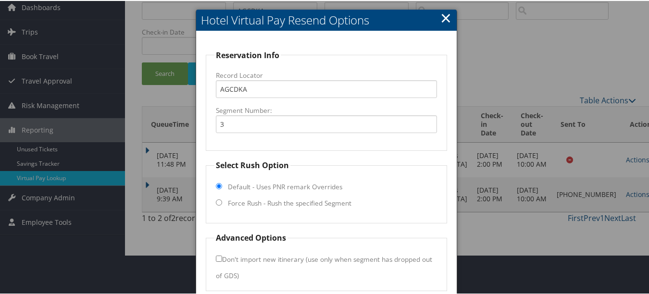
scroll to position [79, 0]
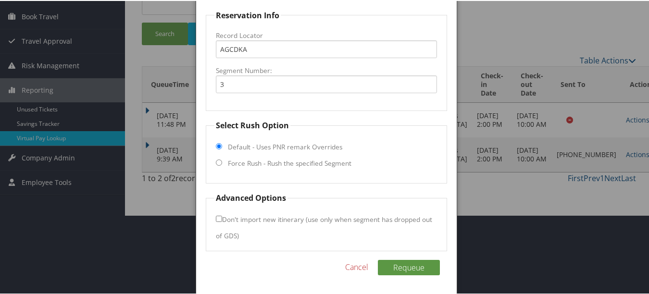
click at [270, 163] on label "Force Rush - Rush the specified Segment" at bounding box center [290, 163] width 124 height 10
click at [222, 163] on input "Force Rush - Rush the specified Segment" at bounding box center [219, 162] width 6 height 6
radio input "true"
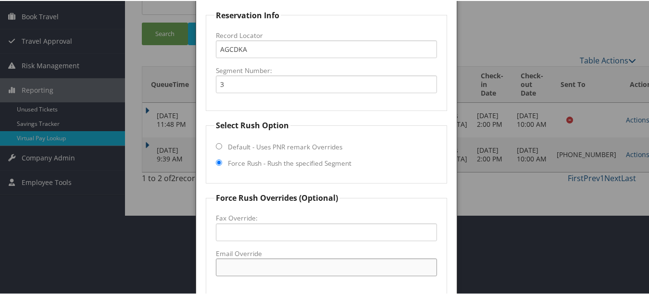
click at [263, 266] on input "Email Override" at bounding box center [326, 267] width 221 height 18
paste input "(623) 780-6419"
type input "(623) 780-6419"
drag, startPoint x: 279, startPoint y: 268, endPoint x: 200, endPoint y: 264, distance: 79.0
click at [200, 264] on div "Reservation Info Record Locator AGCDKA Segment Number: 3 Select Rush Option Def…" at bounding box center [326, 197] width 260 height 414
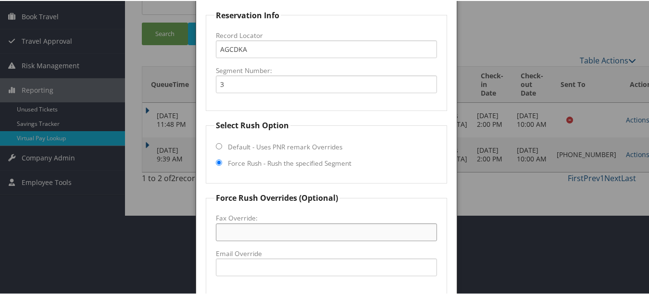
click at [289, 233] on input "Fax Override:" at bounding box center [326, 232] width 221 height 18
paste input "(623) 780-6419"
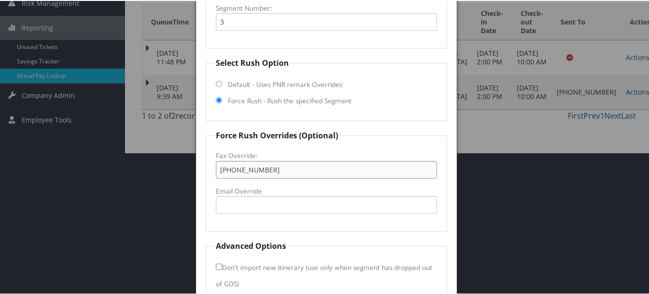
scroll to position [190, 0]
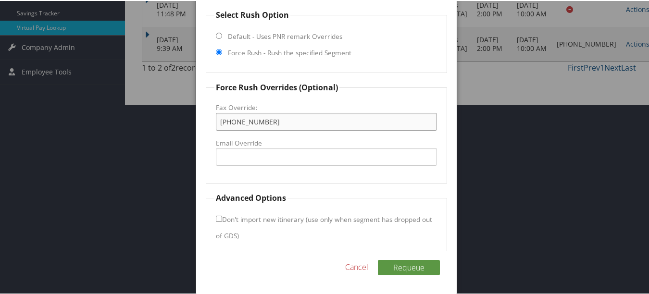
type input "(623) 780-6419"
click at [394, 255] on div "Reservation Info Record Locator AGCDKA Segment Number: 3 Select Rush Option Def…" at bounding box center [326, 87] width 260 height 414
click at [391, 275] on div "Requeue Cancel" at bounding box center [326, 271] width 241 height 25
click at [396, 271] on button "Requeue" at bounding box center [409, 266] width 62 height 15
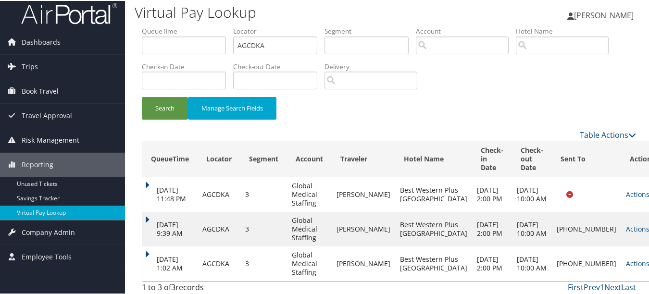
scroll to position [0, 0]
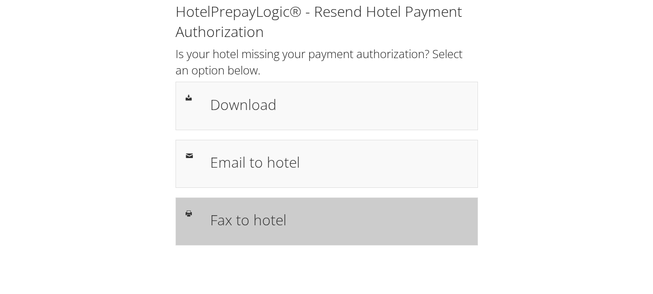
click at [352, 214] on h1 "Fax to hotel" at bounding box center [339, 220] width 258 height 22
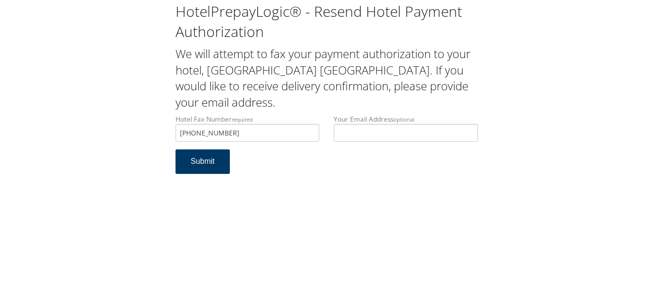
click at [217, 156] on button "Submit" at bounding box center [202, 162] width 55 height 25
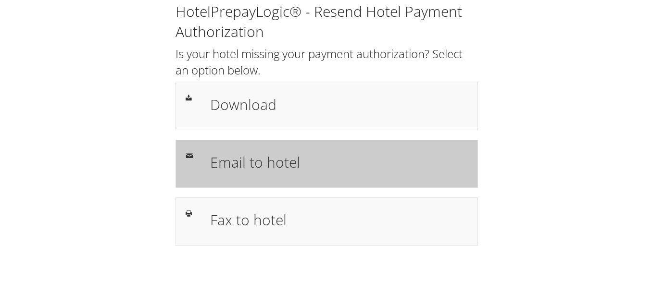
click at [292, 151] on h1 "Email to hotel" at bounding box center [339, 162] width 258 height 22
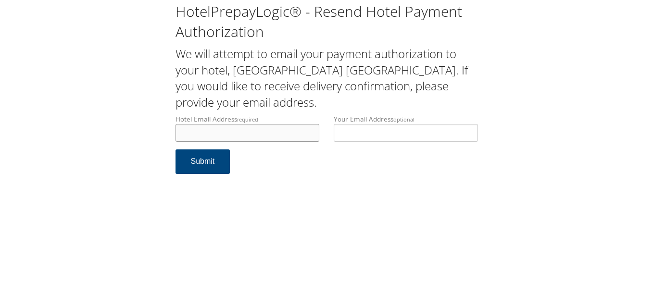
click at [301, 136] on input "Hotel Email Address required" at bounding box center [247, 133] width 144 height 18
type input "fairfieldcornelia@gmail.com"
click at [301, 169] on form "Hotel Email Address required fairfieldcornelia@gmail.com Hotel email address is…" at bounding box center [326, 148] width 302 height 69
click at [207, 165] on button "Submit" at bounding box center [202, 162] width 55 height 25
drag, startPoint x: 294, startPoint y: 136, endPoint x: 181, endPoint y: 138, distance: 113.0
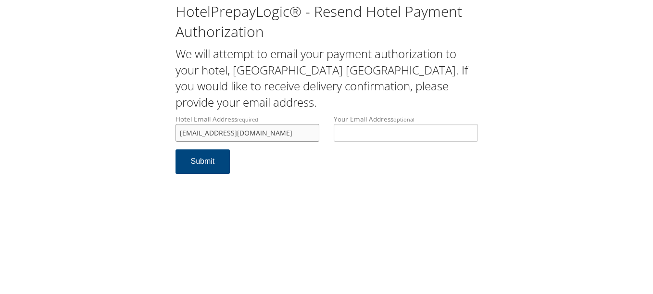
click at [181, 138] on input "[EMAIL_ADDRESS][DOMAIN_NAME]" at bounding box center [247, 133] width 144 height 18
drag, startPoint x: 269, startPoint y: 137, endPoint x: 174, endPoint y: 129, distance: 95.5
click at [174, 129] on div "Hotel Email Address required fairfieldcornelia@gmail.com Hotel email address is…" at bounding box center [247, 131] width 159 height 35
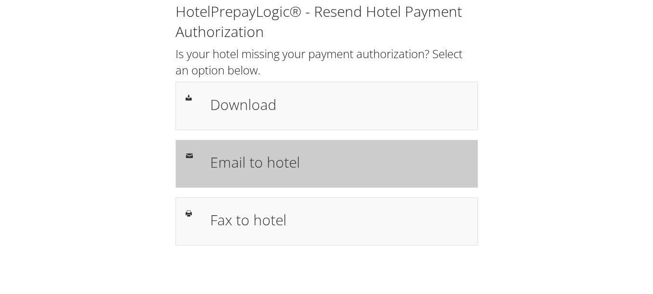
click at [236, 186] on div "Email to hotel" at bounding box center [326, 164] width 302 height 48
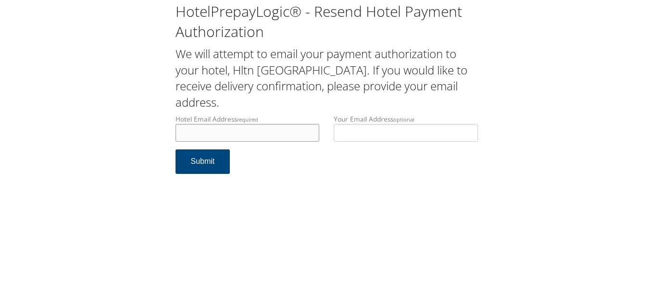
click at [312, 138] on input "Hotel Email Address required" at bounding box center [247, 133] width 144 height 18
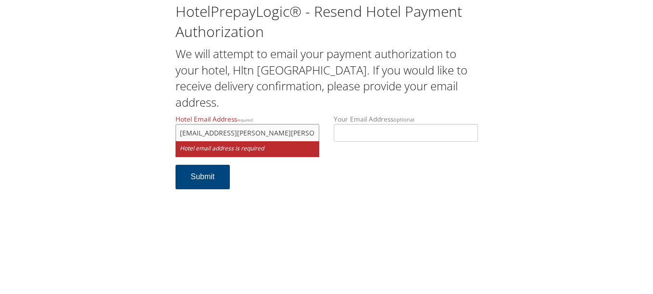
type input "dexter.agee@hilton.com"
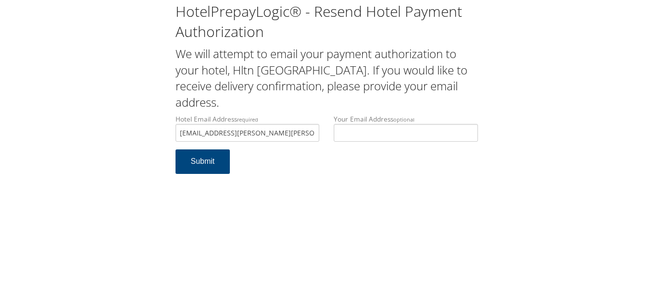
click at [391, 168] on form "Hotel Email Address required dexter.agee@hilton.com Hotel email address is requ…" at bounding box center [326, 148] width 302 height 69
click at [212, 163] on button "Submit" at bounding box center [202, 162] width 55 height 25
drag, startPoint x: 271, startPoint y: 130, endPoint x: 115, endPoint y: 130, distance: 155.8
click at [115, 130] on div "HotelPrepayLogic® - Resend Hotel Payment Authorization We will attempt to email…" at bounding box center [327, 92] width 634 height 184
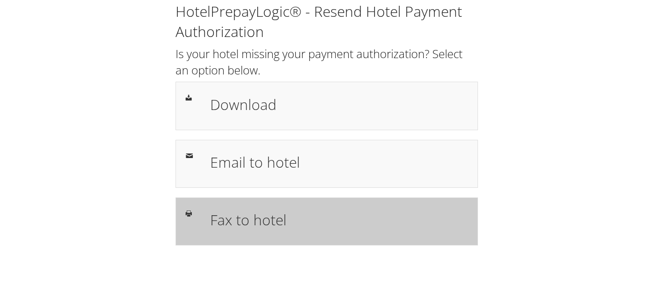
click at [310, 211] on h1 "Fax to hotel" at bounding box center [339, 220] width 258 height 22
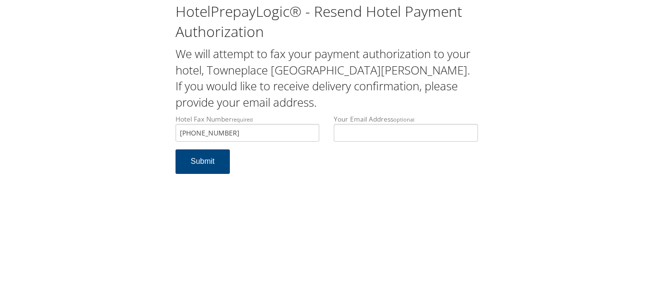
click at [303, 185] on div "HotelPrepayLogic® - Resend Hotel Payment Authorization We will attempt to fax y…" at bounding box center [326, 147] width 653 height 294
click at [185, 165] on button "Submit" at bounding box center [202, 162] width 55 height 25
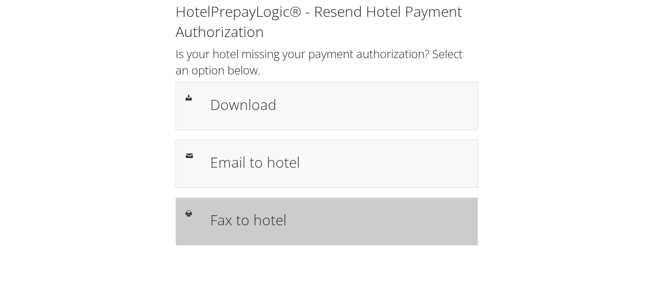
click at [352, 236] on div "Fax to hotel" at bounding box center [326, 222] width 302 height 48
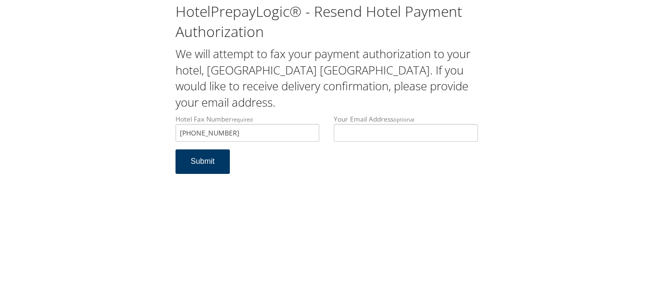
click at [215, 155] on button "Submit" at bounding box center [202, 162] width 55 height 25
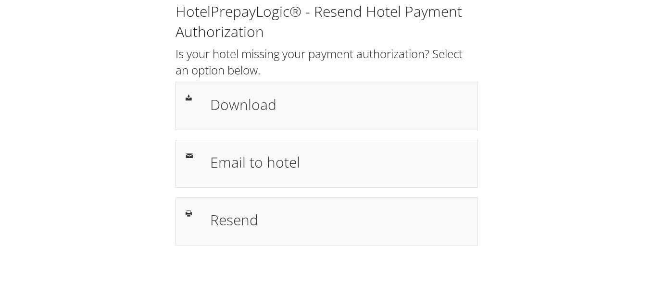
click at [531, 186] on div "HotelPrepayLogic® - Resend Hotel Payment Authorization Is your hotel missing yo…" at bounding box center [327, 127] width 634 height 255
click at [350, 75] on h2 "Is your hotel missing your payment authorization? Select an option below." at bounding box center [326, 62] width 302 height 32
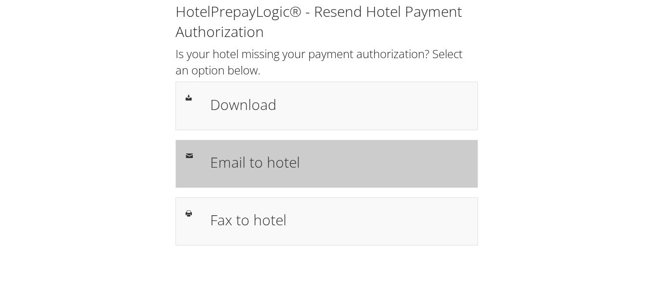
click at [374, 169] on h1 "Email to hotel" at bounding box center [339, 162] width 258 height 22
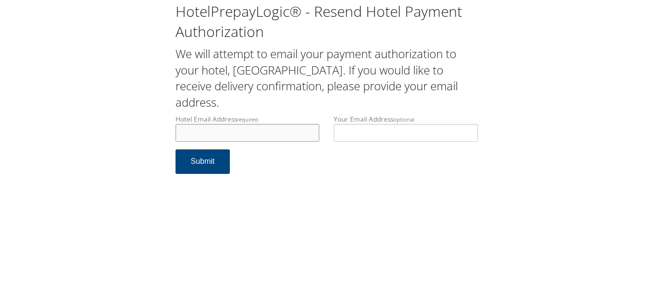
drag, startPoint x: 0, startPoint y: 0, endPoint x: 244, endPoint y: 136, distance: 278.9
click at [244, 136] on input "Hotel Email Address required" at bounding box center [247, 133] width 144 height 18
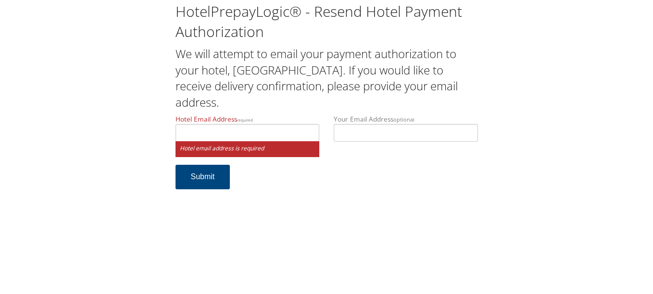
click at [354, 200] on div "HotelPrepayLogic® - Resend Hotel Payment Authorization We will attempt to email…" at bounding box center [326, 147] width 653 height 294
click at [418, 209] on div "HotelPrepayLogic® - Resend Hotel Payment Authorization We will attempt to email…" at bounding box center [326, 147] width 653 height 294
click at [235, 138] on input "Hotel Email Address required" at bounding box center [247, 133] width 144 height 18
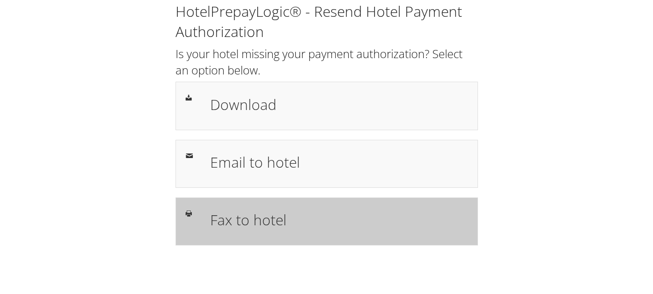
click at [338, 226] on h1 "Fax to hotel" at bounding box center [339, 220] width 258 height 22
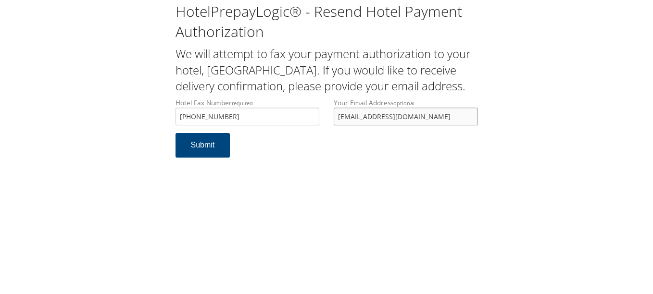
drag, startPoint x: 450, startPoint y: 133, endPoint x: 338, endPoint y: 135, distance: 112.5
click at [338, 125] on input "warhoe@texcancerinstitute.com" at bounding box center [406, 117] width 144 height 18
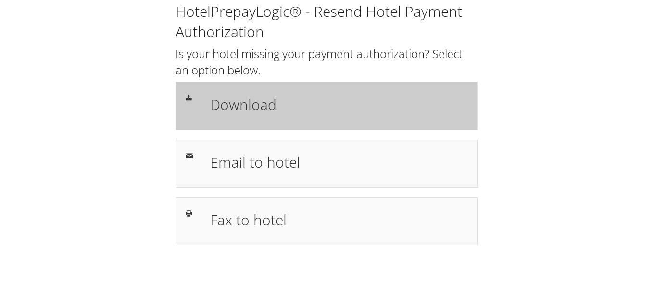
click at [238, 125] on div "Download" at bounding box center [326, 106] width 302 height 48
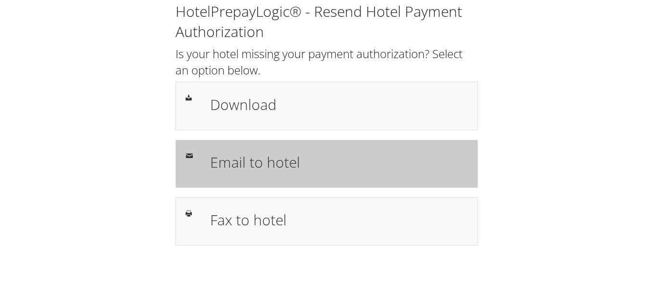
click at [318, 157] on h1 "Email to hotel" at bounding box center [339, 162] width 258 height 22
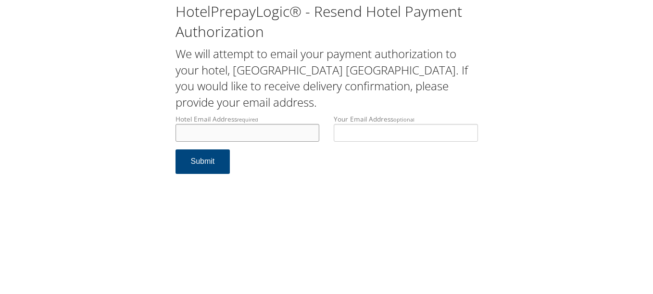
click at [311, 135] on input "Hotel Email Address required" at bounding box center [247, 133] width 144 height 18
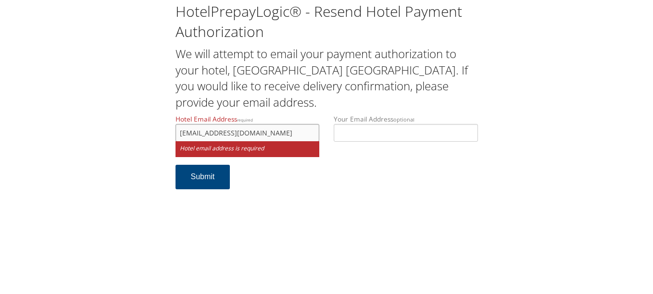
type input "ecare@chghealthcare.com"
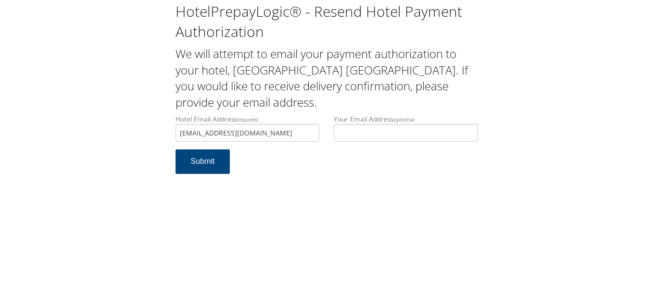
click at [305, 199] on div "HotelPrepayLogic® - Resend Hotel Payment Authorization We will attempt to email…" at bounding box center [326, 147] width 653 height 294
click at [219, 162] on button "Submit" at bounding box center [202, 162] width 55 height 25
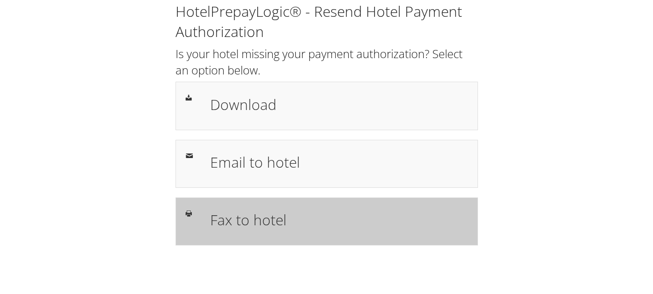
click at [315, 203] on div "Fax to hotel" at bounding box center [326, 222] width 302 height 48
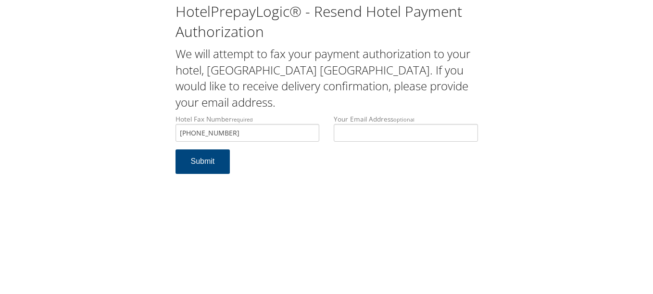
click at [385, 210] on div "HotelPrepayLogic® - Resend Hotel Payment Authorization We will attempt to fax y…" at bounding box center [326, 147] width 653 height 294
click at [192, 158] on button "Submit" at bounding box center [202, 162] width 55 height 25
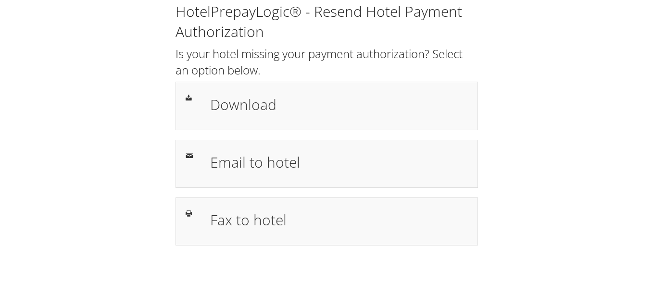
click at [545, 139] on div "HotelPrepayLogic® - Resend Hotel Payment Authorization Is your hotel missing yo…" at bounding box center [327, 127] width 634 height 255
